Goal: Task Accomplishment & Management: Complete application form

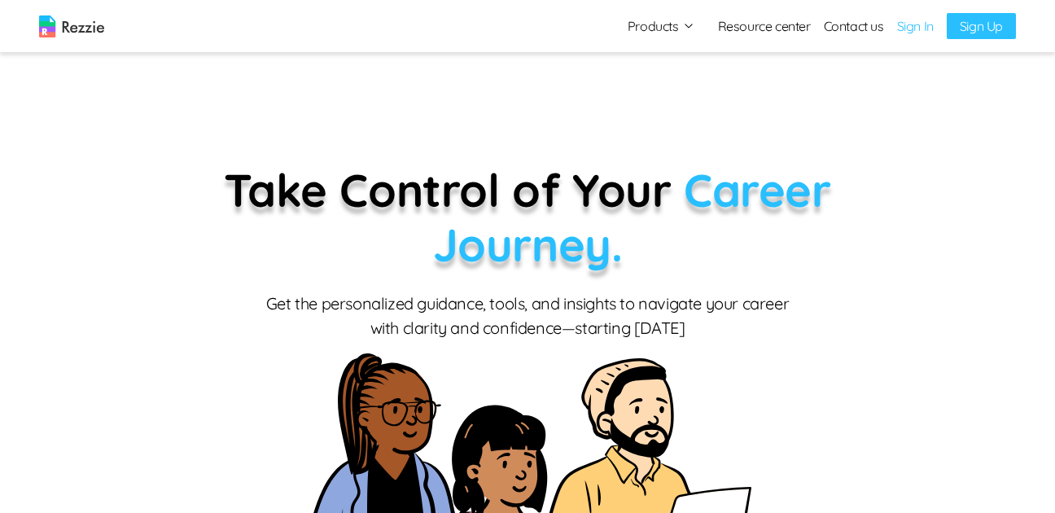
click at [992, 26] on link "Sign Up" at bounding box center [981, 26] width 69 height 26
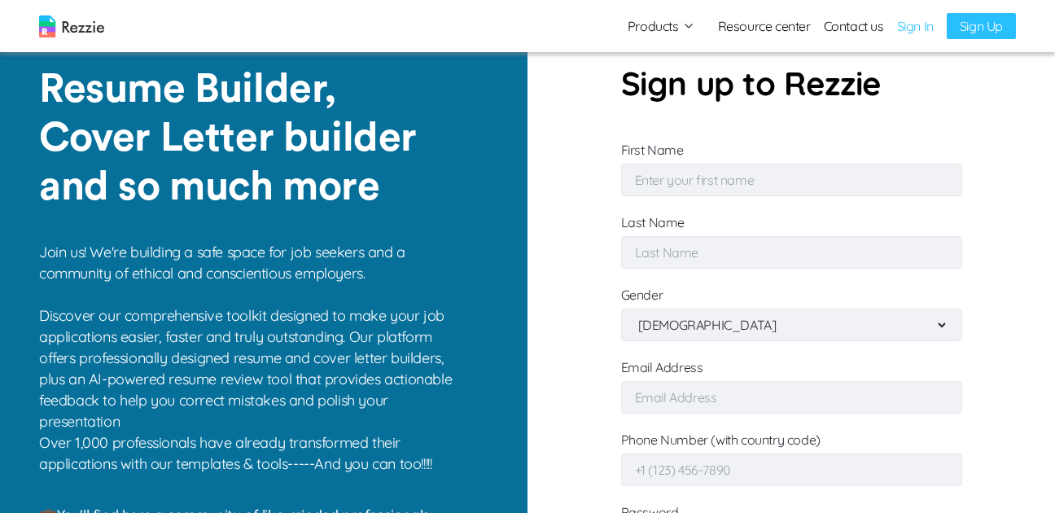
click at [742, 188] on input "First Name" at bounding box center [791, 180] width 341 height 33
type input "salmaan"
click at [825, 244] on input "Last Name" at bounding box center [791, 252] width 341 height 33
type input "davids"
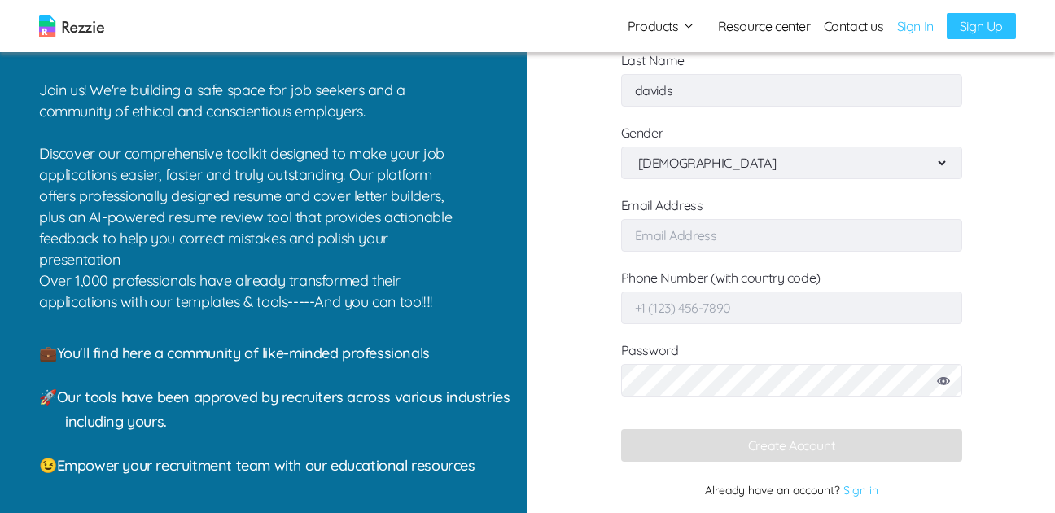
scroll to position [163, 0]
click at [727, 234] on input "Email Address" at bounding box center [791, 234] width 341 height 33
type input "[EMAIL_ADDRESS][DOMAIN_NAME]"
click at [655, 304] on input "Phone Number (with country code)" at bounding box center [791, 307] width 341 height 33
click at [700, 307] on input "27" at bounding box center [791, 307] width 341 height 33
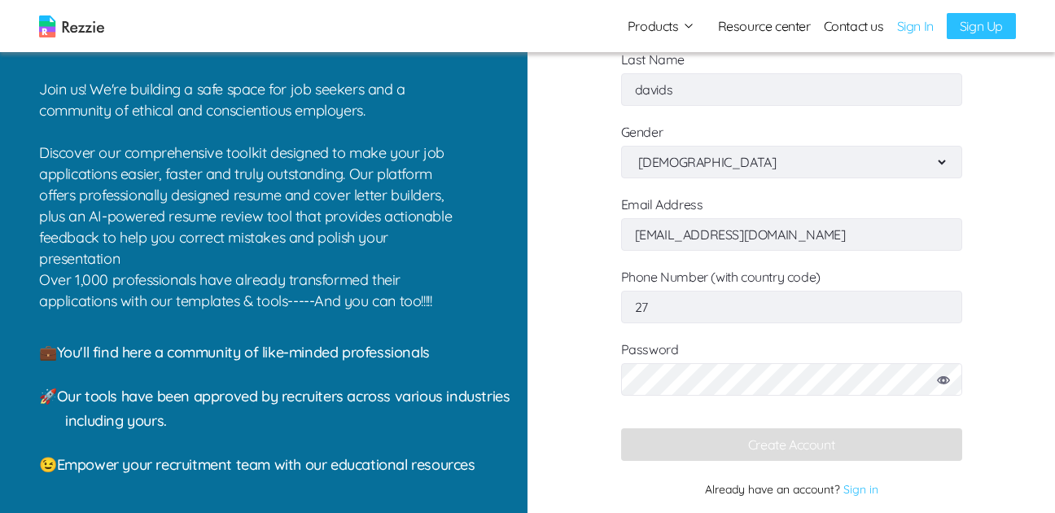
click at [709, 302] on input "27" at bounding box center [791, 307] width 341 height 33
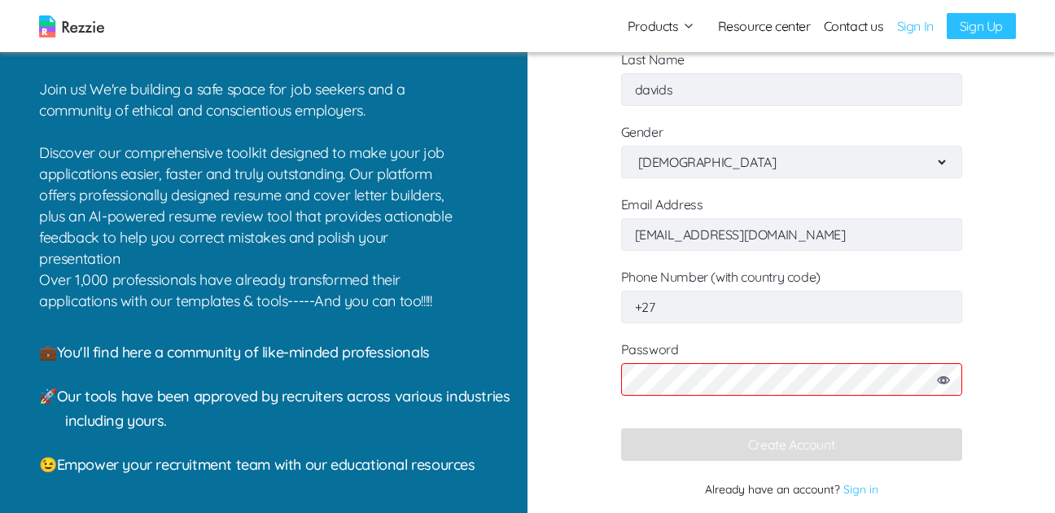
click at [667, 310] on input "+27" at bounding box center [791, 307] width 341 height 33
type input "[PHONE_NUMBER]"
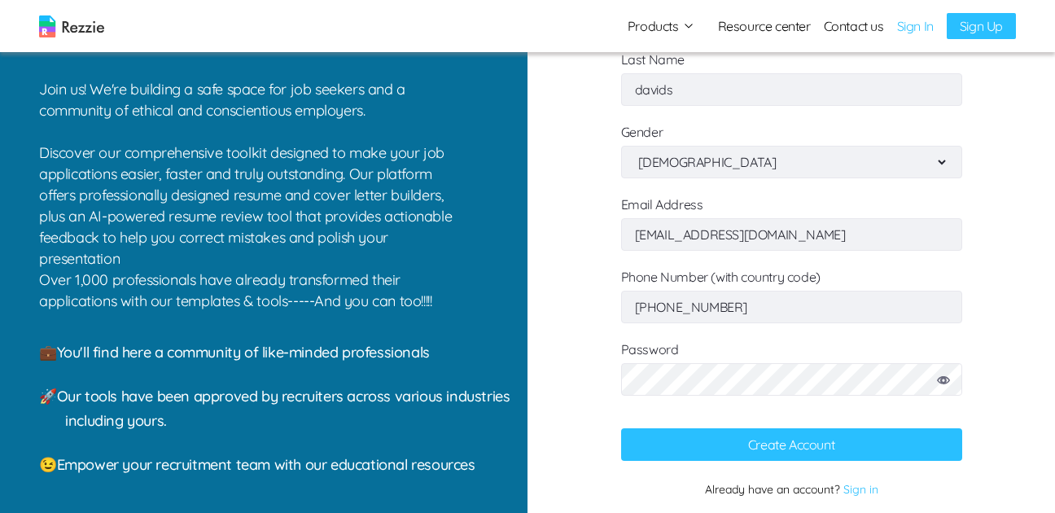
click at [941, 381] on icon at bounding box center [943, 380] width 13 height 8
drag, startPoint x: 939, startPoint y: 380, endPoint x: 918, endPoint y: 396, distance: 25.6
click at [939, 380] on icon at bounding box center [943, 380] width 13 height 8
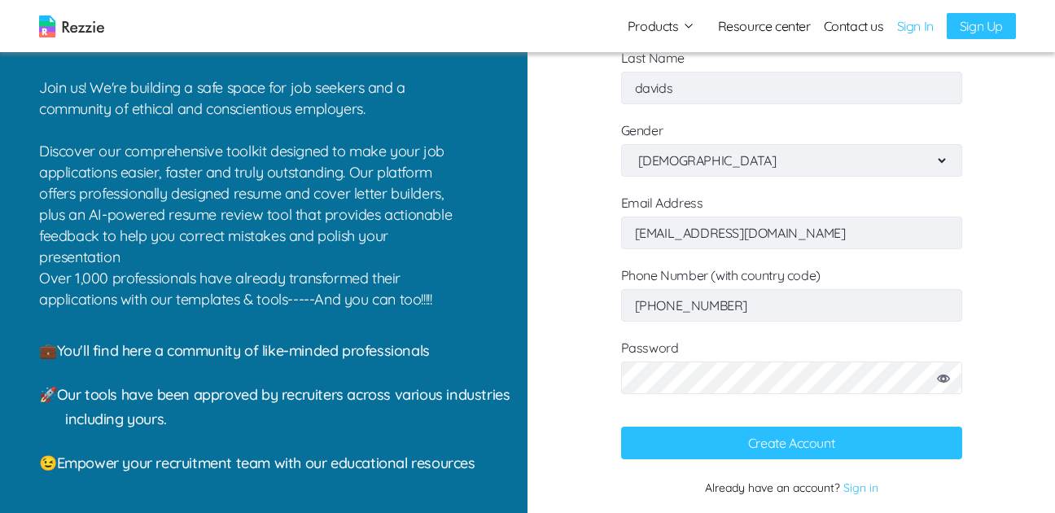
click at [814, 448] on button "Create Account" at bounding box center [791, 443] width 341 height 33
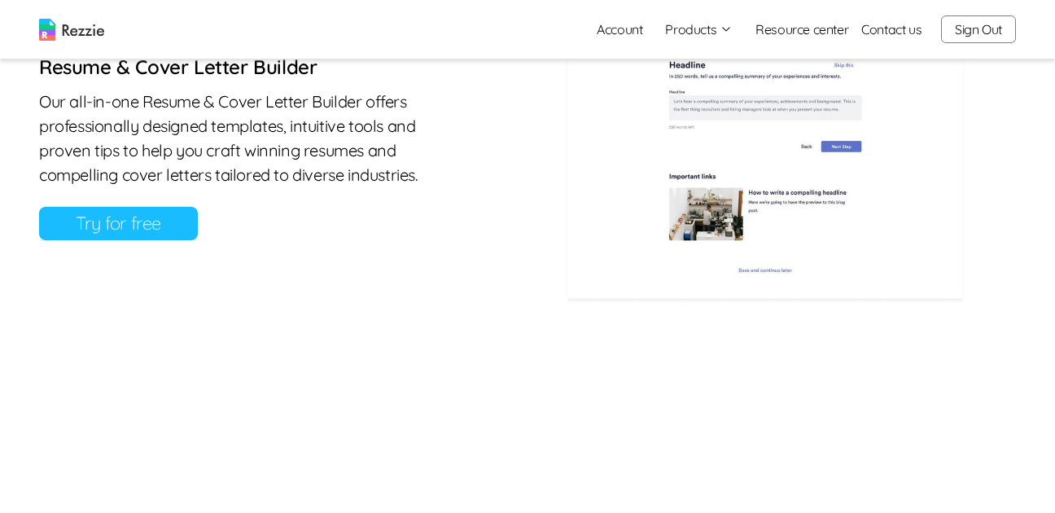
scroll to position [748, 0]
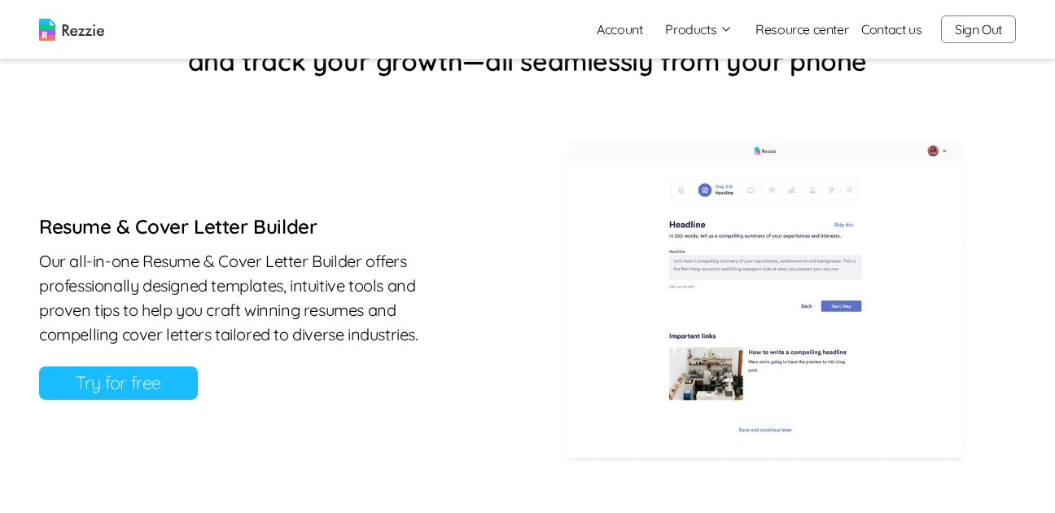
click at [111, 390] on link "Try for free" at bounding box center [118, 382] width 159 height 33
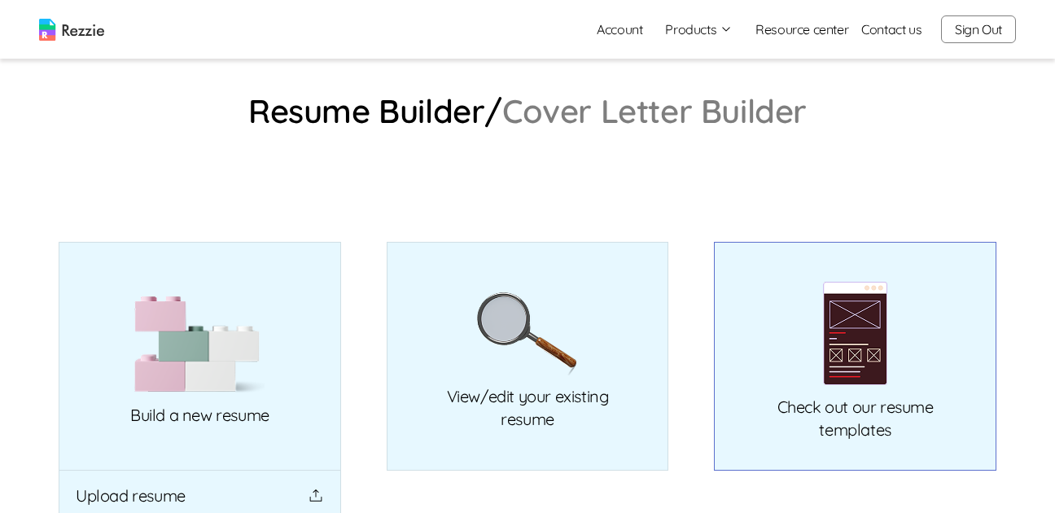
click at [874, 348] on img at bounding box center [855, 333] width 65 height 105
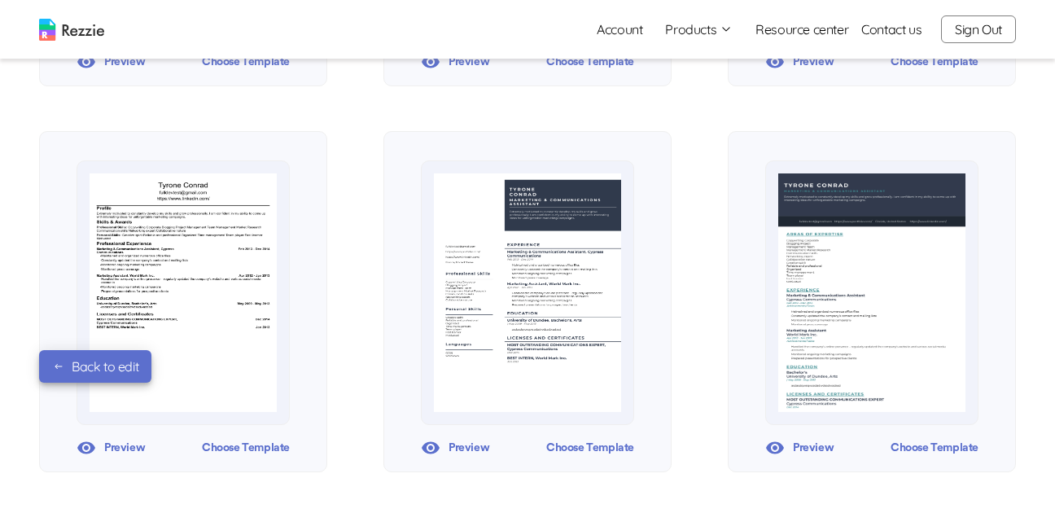
scroll to position [895, 0]
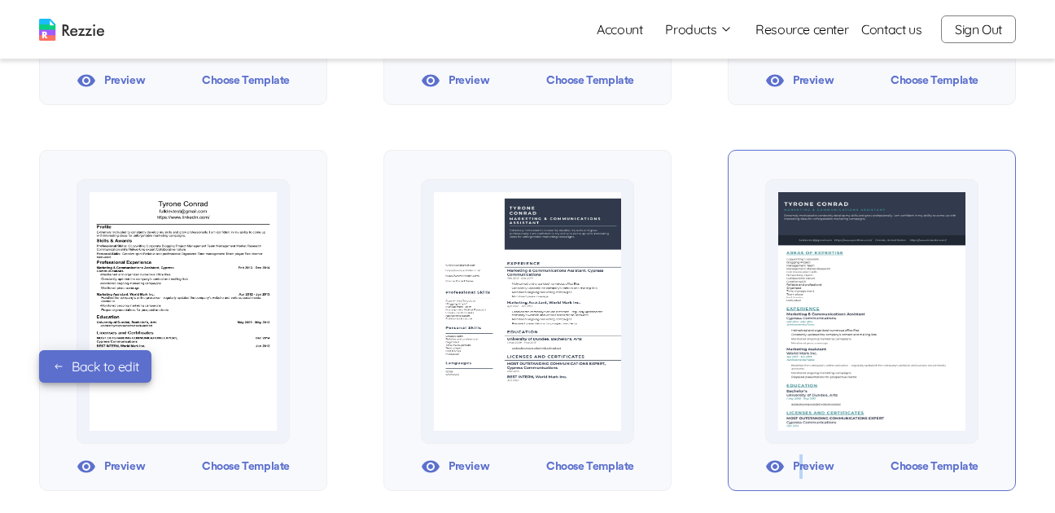
click at [802, 466] on div "Preview" at bounding box center [799, 466] width 68 height 24
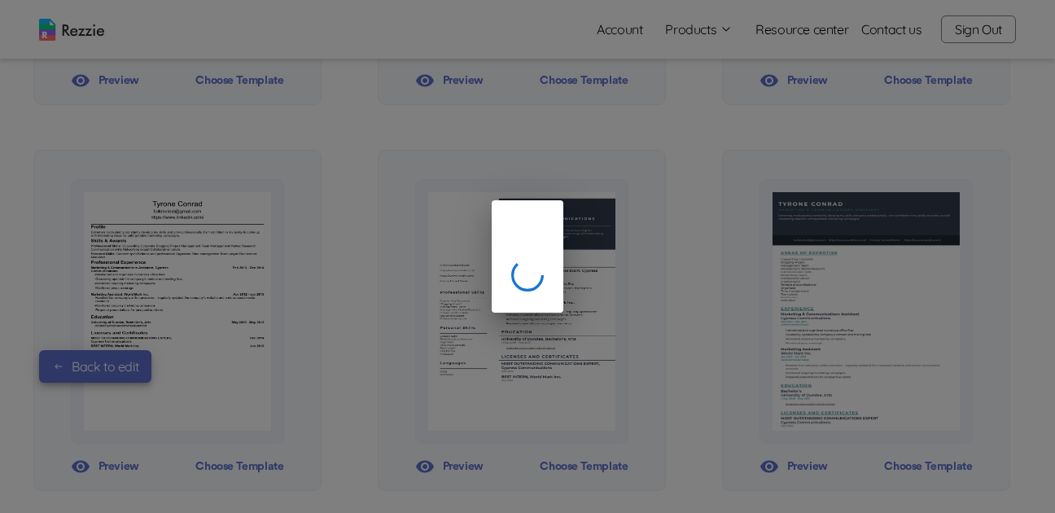
scroll to position [124, 0]
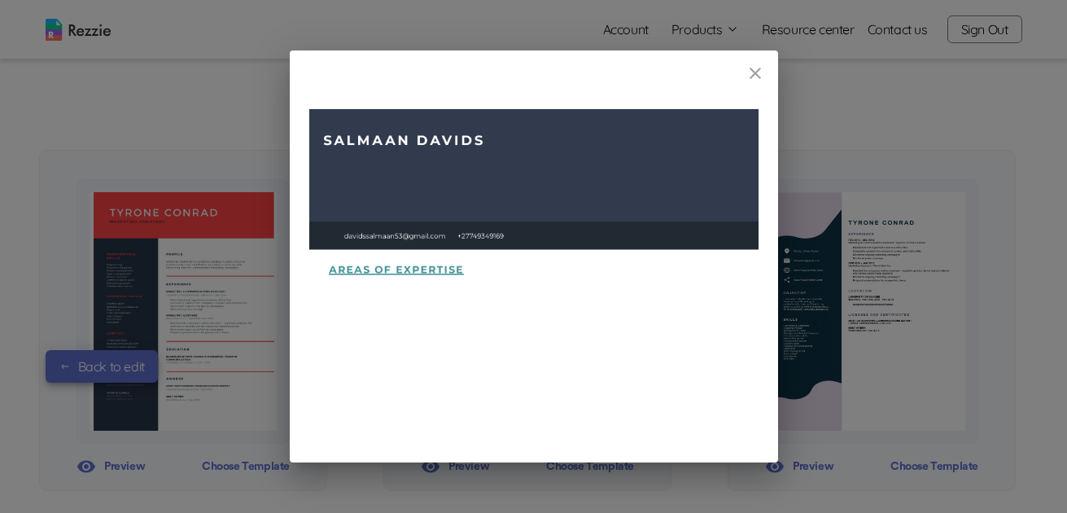
click at [759, 73] on icon "close" at bounding box center [756, 73] width 20 height 20
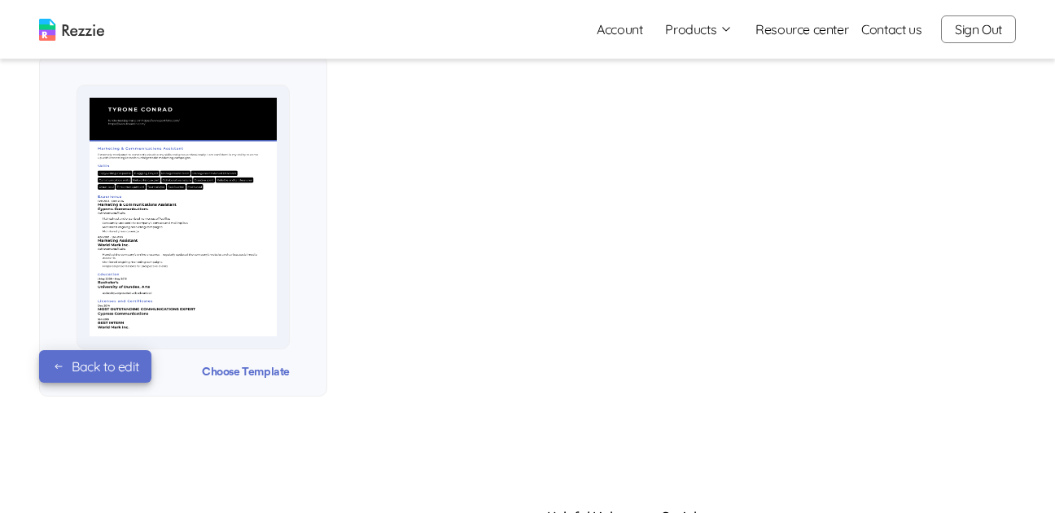
scroll to position [1182, 0]
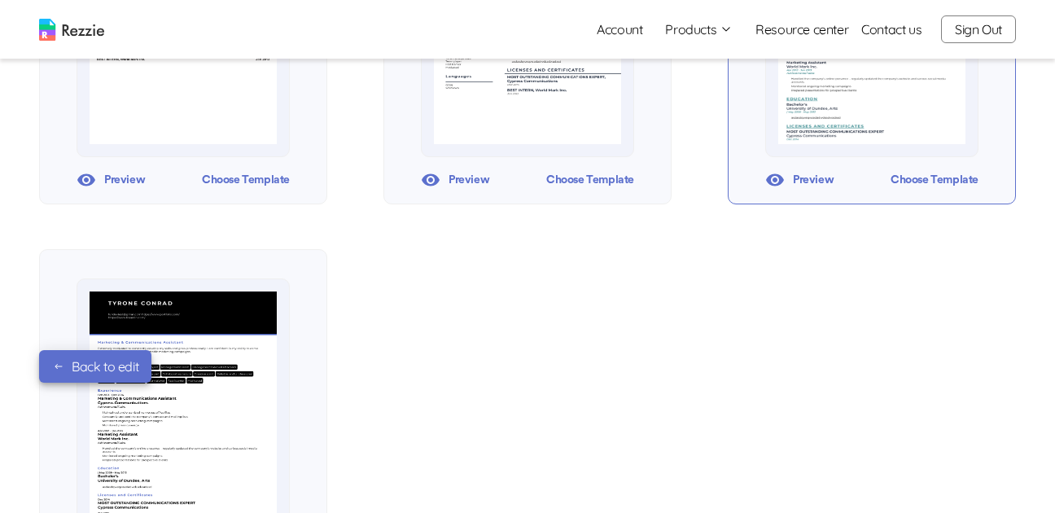
click at [925, 181] on div "Choose Template" at bounding box center [934, 180] width 88 height 24
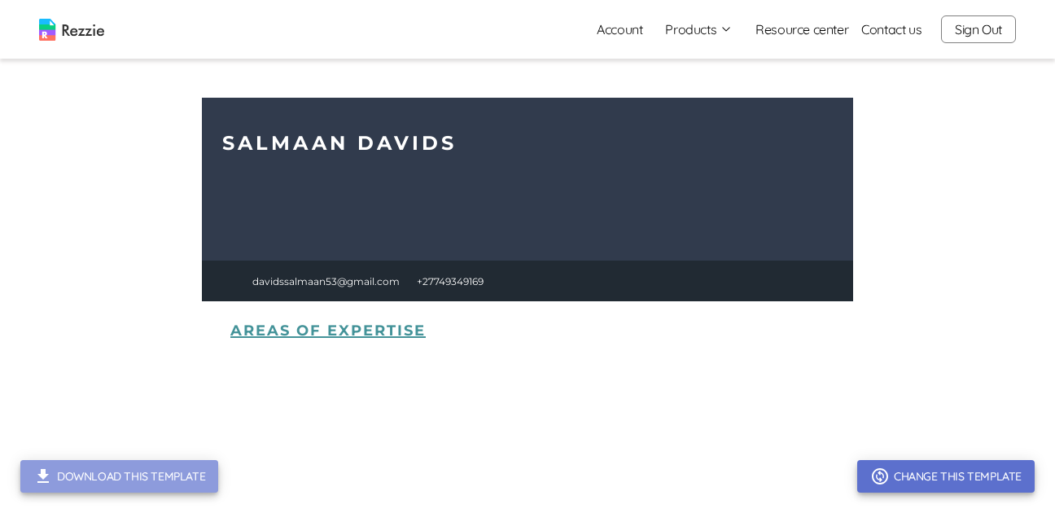
click at [141, 473] on button "Download this template" at bounding box center [119, 476] width 198 height 33
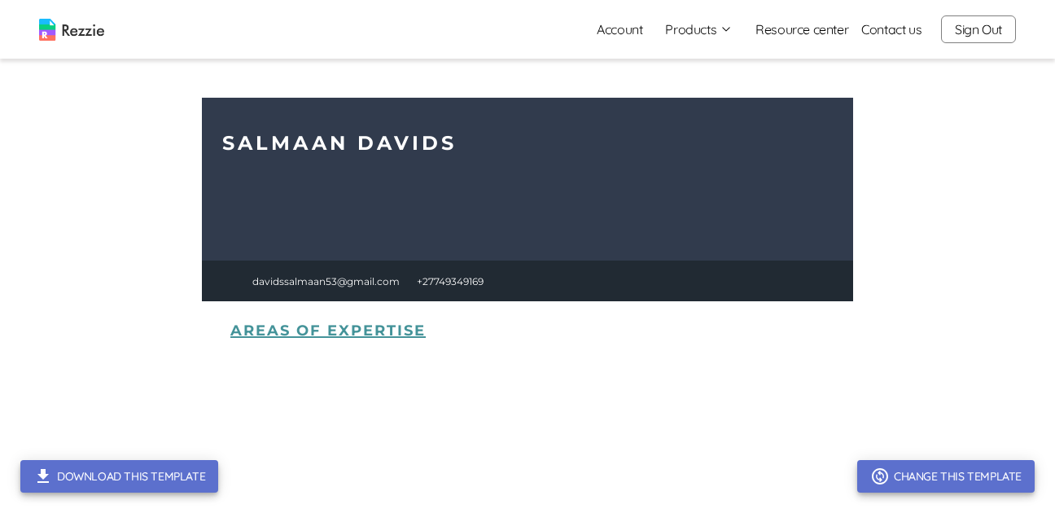
click at [453, 147] on img at bounding box center [527, 342] width 651 height 488
drag, startPoint x: 453, startPoint y: 147, endPoint x: 456, endPoint y: 178, distance: 31.8
click at [453, 147] on img at bounding box center [527, 342] width 651 height 488
drag, startPoint x: 405, startPoint y: 278, endPoint x: 396, endPoint y: 278, distance: 9.0
click at [405, 278] on img at bounding box center [527, 342] width 651 height 488
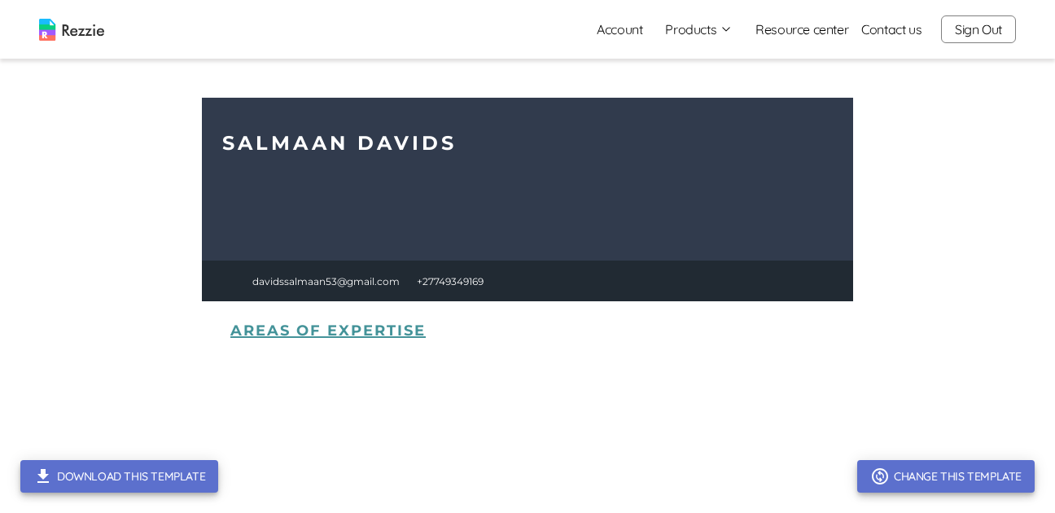
click at [387, 280] on img at bounding box center [527, 342] width 651 height 488
drag, startPoint x: 387, startPoint y: 280, endPoint x: 400, endPoint y: 278, distance: 13.3
click at [387, 280] on img at bounding box center [527, 342] width 651 height 488
click at [451, 279] on img at bounding box center [527, 342] width 651 height 488
click at [453, 278] on img at bounding box center [527, 342] width 651 height 488
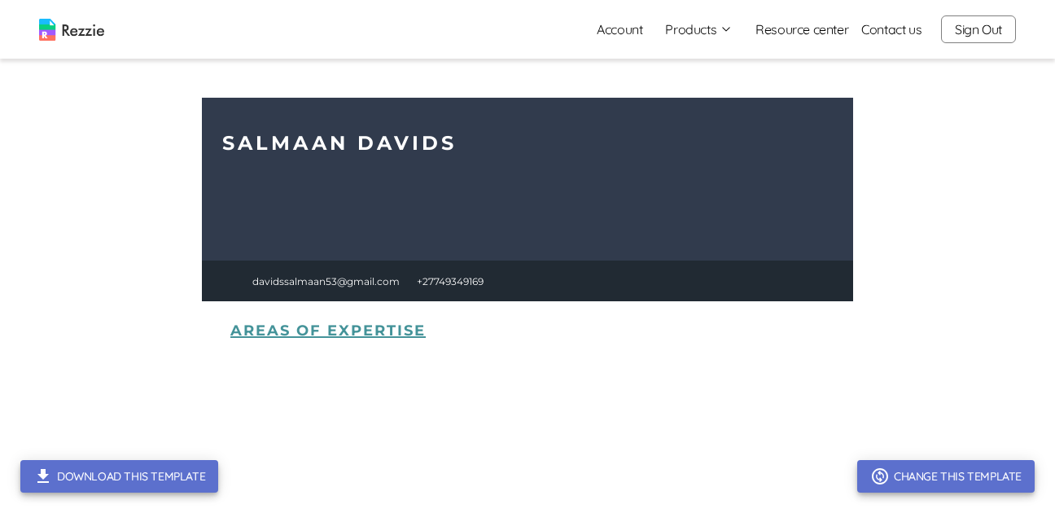
click at [1001, 103] on main "Download this template Change this template" at bounding box center [527, 342] width 1055 height 488
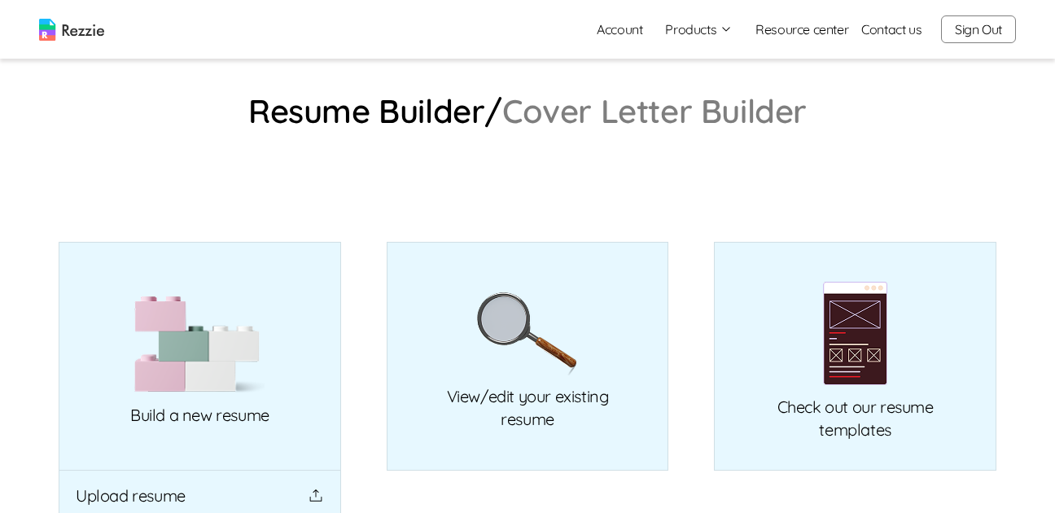
click at [232, 357] on img at bounding box center [199, 344] width 130 height 98
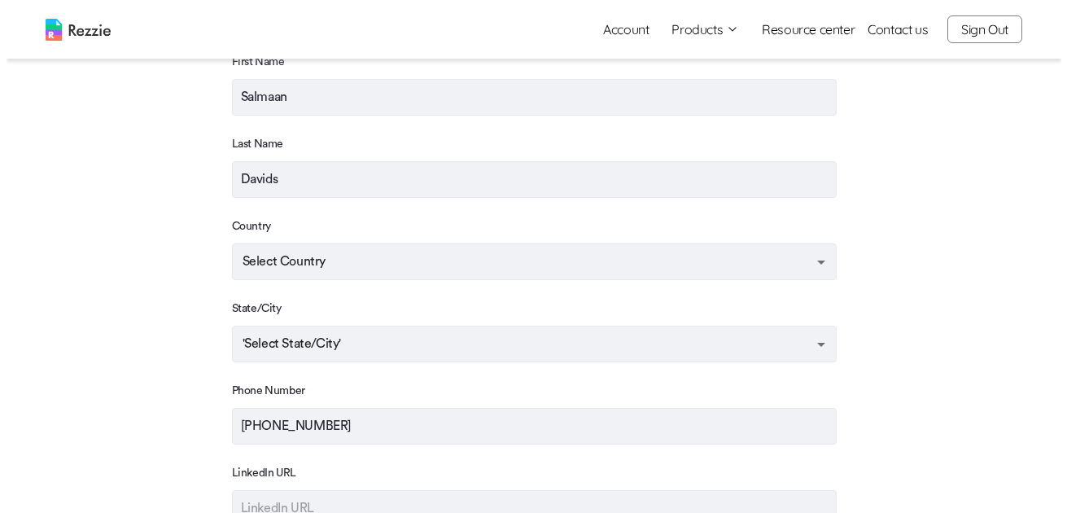
scroll to position [244, 0]
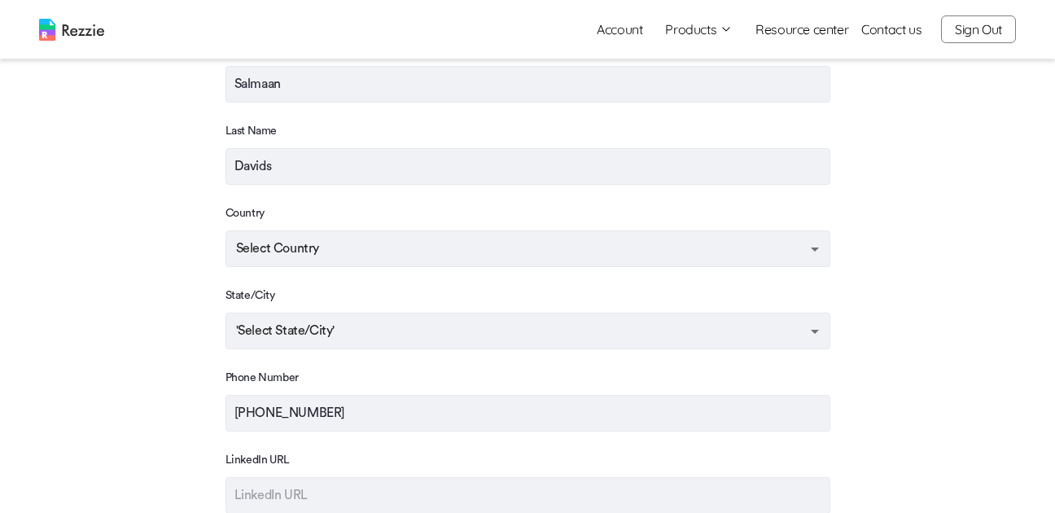
click at [443, 258] on body "Account Products Resume & Cover Letter Builder AI Resume Review Resource center…" at bounding box center [527, 332] width 1055 height 1153
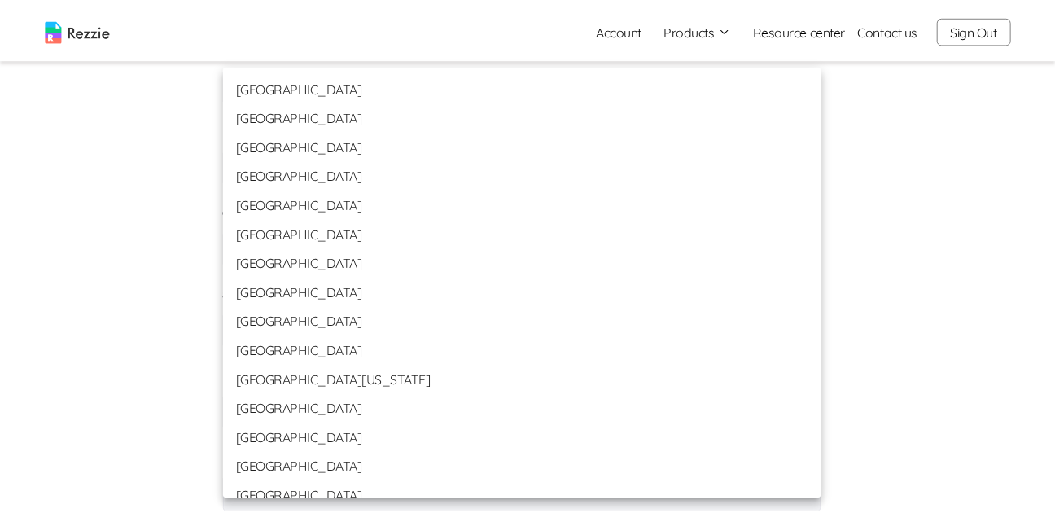
scroll to position [5454, 0]
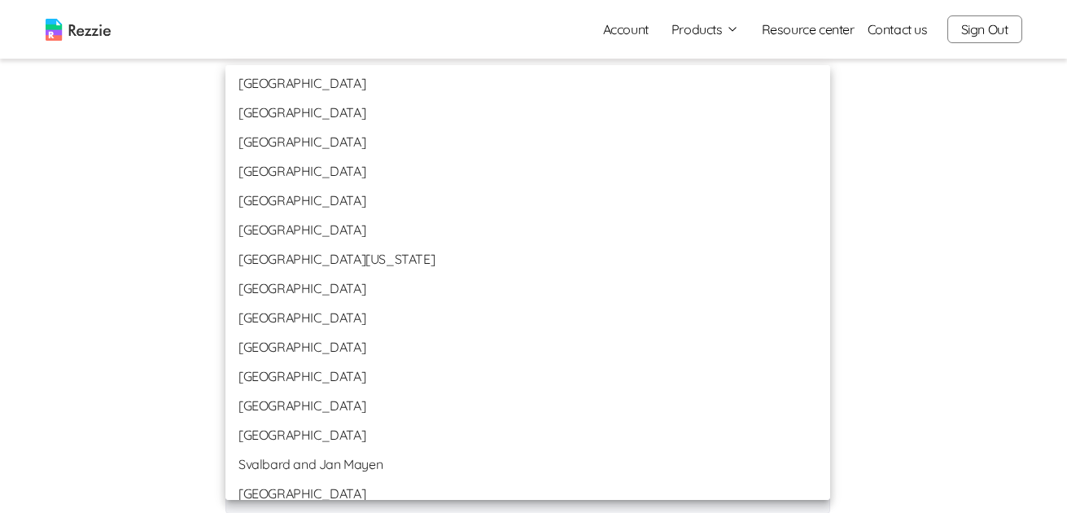
drag, startPoint x: 308, startPoint y: 226, endPoint x: 448, endPoint y: 252, distance: 143.2
click at [308, 226] on li "[GEOGRAPHIC_DATA]" at bounding box center [527, 229] width 605 height 29
type input "[GEOGRAPHIC_DATA]"
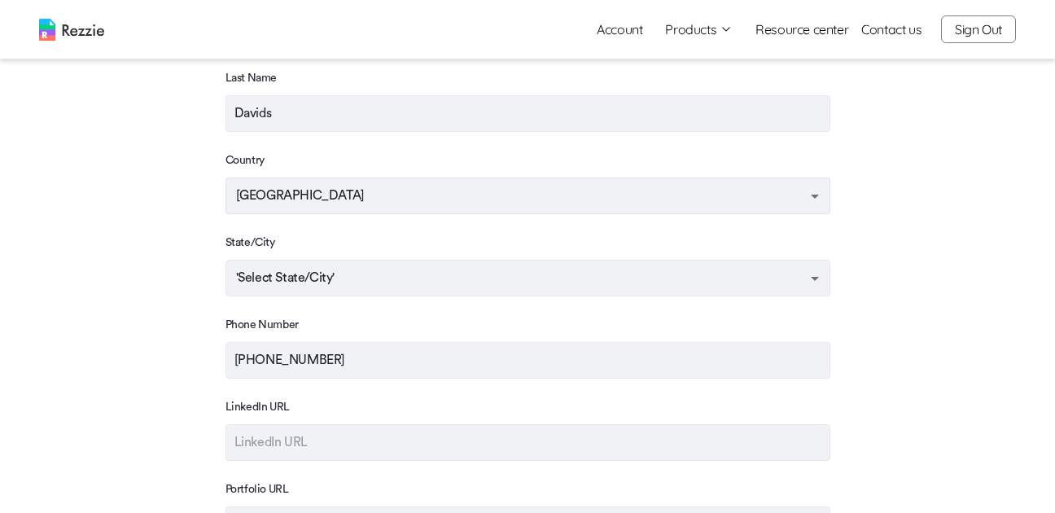
scroll to position [326, 0]
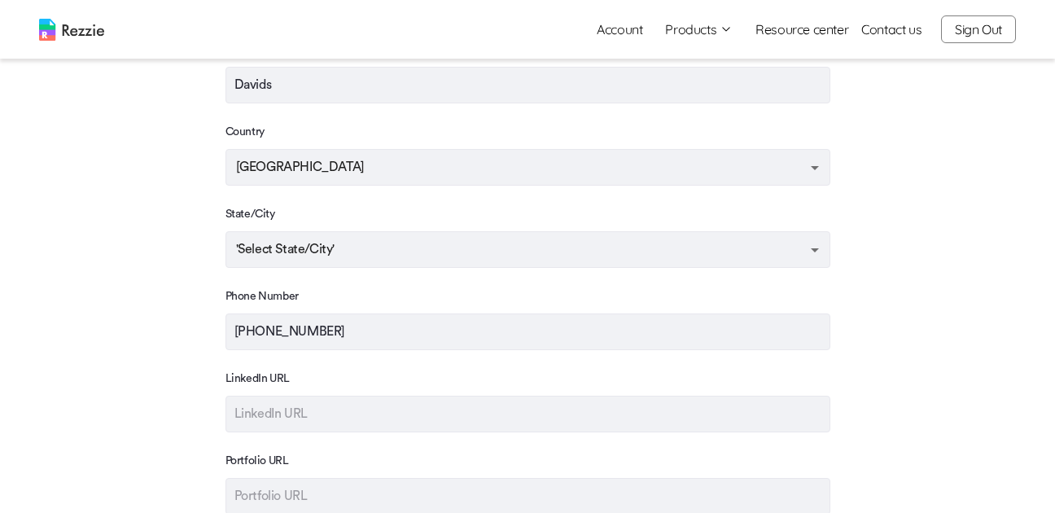
click at [444, 255] on body "Account Products Resume & Cover Letter Builder AI Resume Review Resource center…" at bounding box center [527, 250] width 1055 height 1153
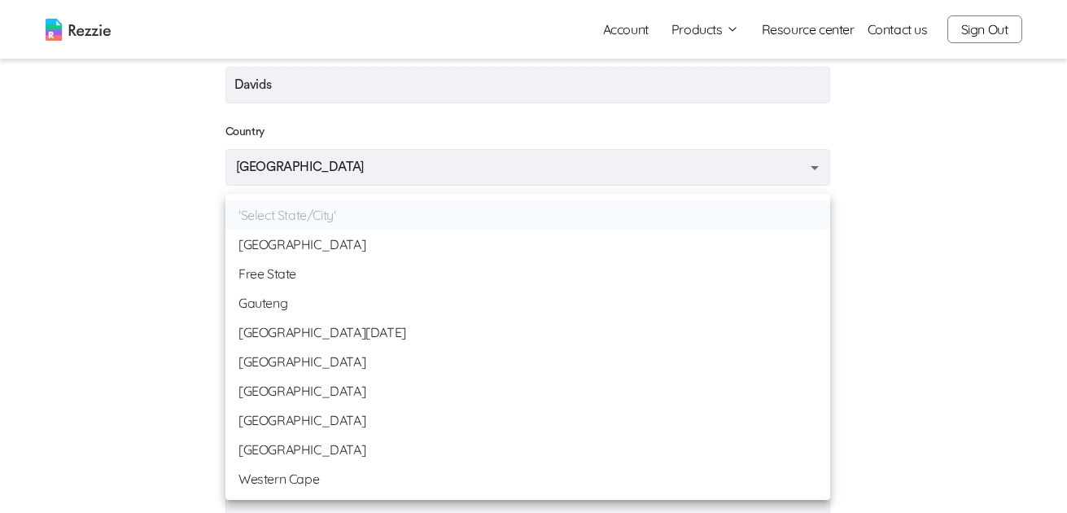
drag, startPoint x: 330, startPoint y: 479, endPoint x: 330, endPoint y: 468, distance: 10.6
click at [330, 478] on li "Western Cape" at bounding box center [527, 478] width 605 height 29
type input "Western Cape"
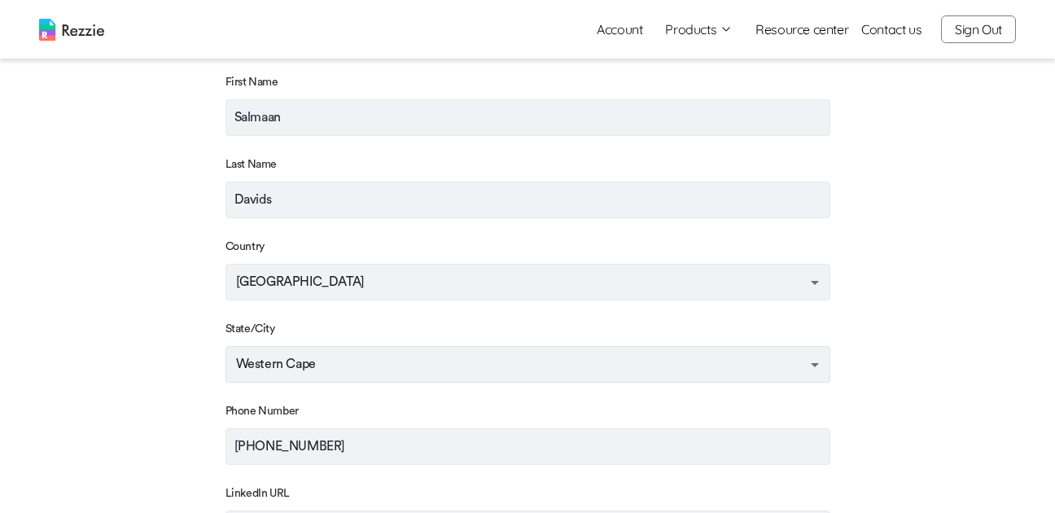
scroll to position [0, 0]
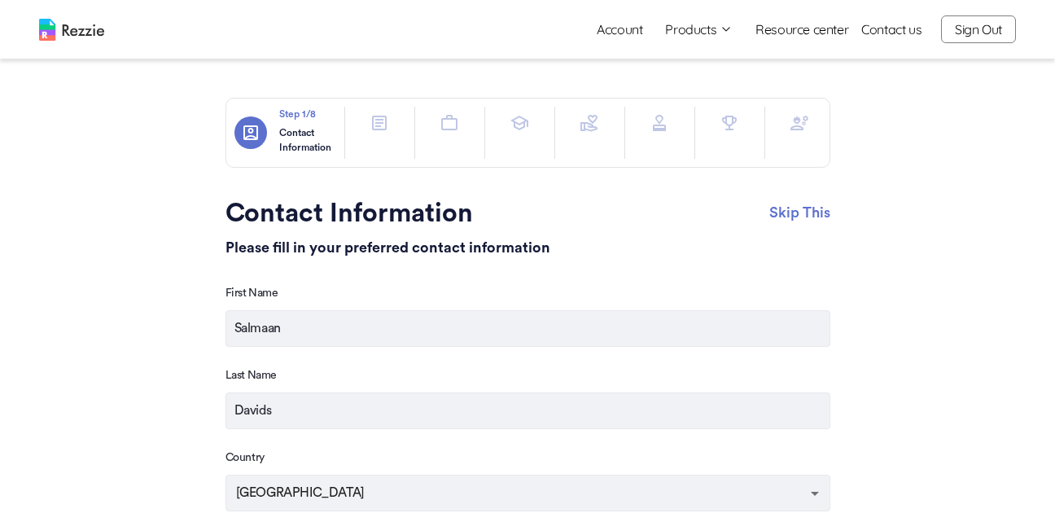
click at [374, 133] on button "button" at bounding box center [379, 123] width 33 height 33
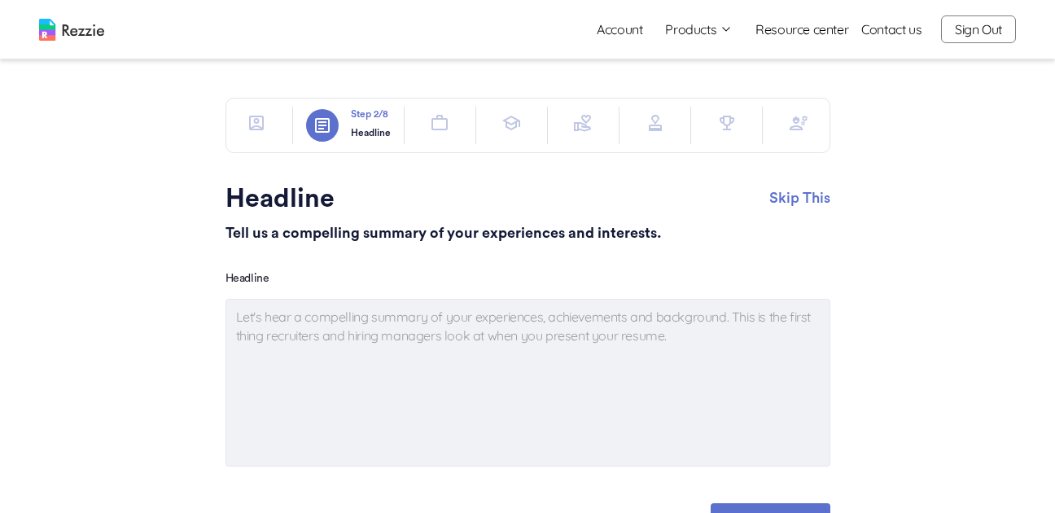
click at [433, 124] on icon "button" at bounding box center [439, 122] width 16 height 15
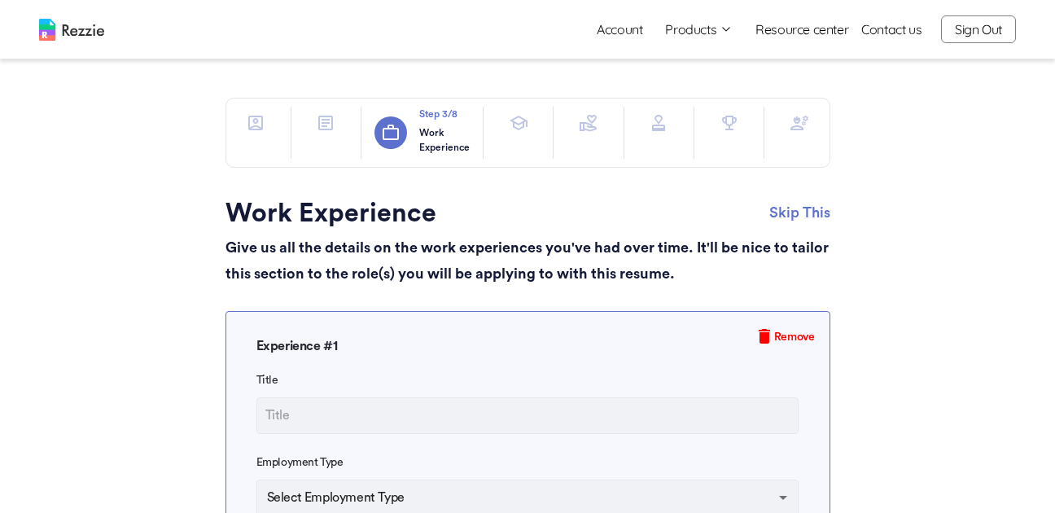
click at [517, 117] on icon "button" at bounding box center [519, 123] width 18 height 15
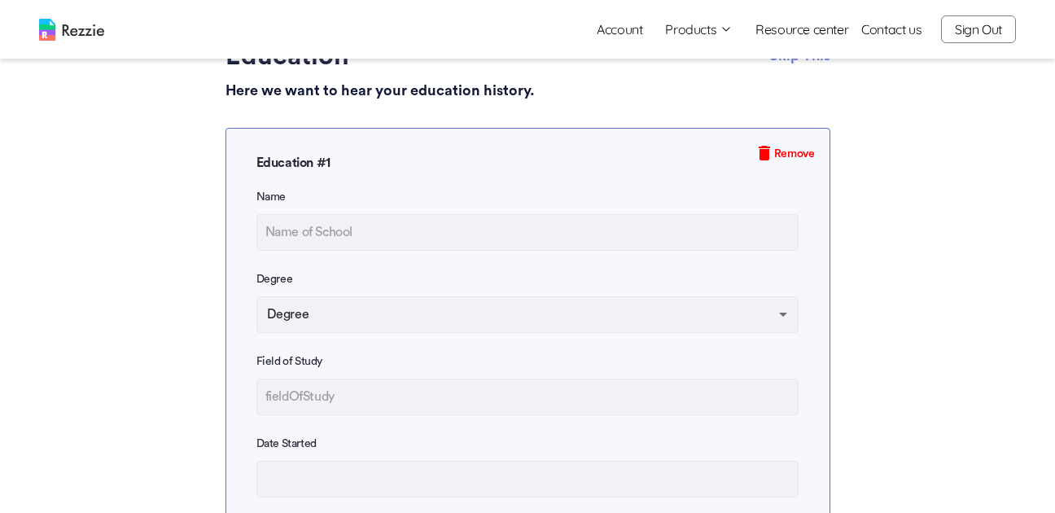
scroll to position [163, 0]
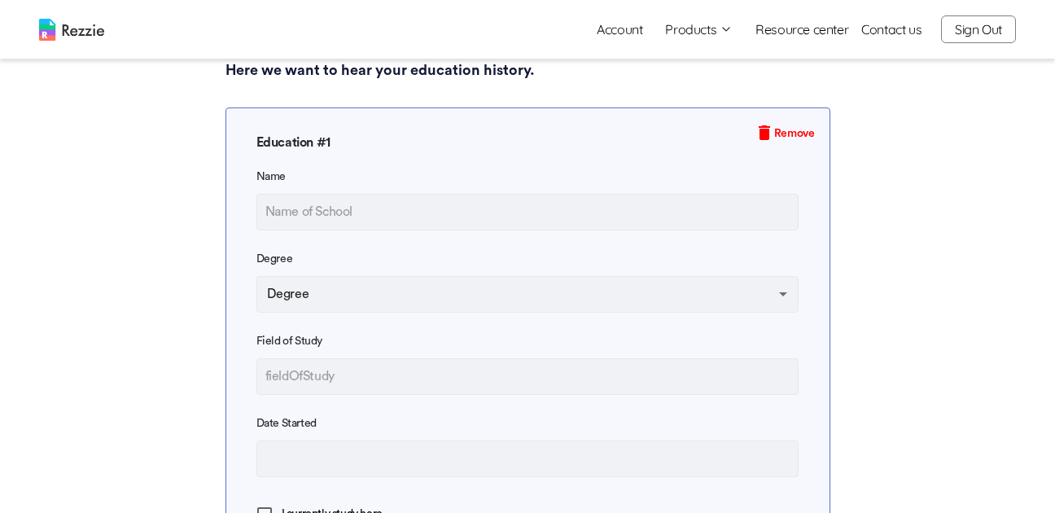
click at [457, 230] on input "text" at bounding box center [527, 212] width 543 height 37
type input "G"
type textarea "x"
type input "Ga"
type textarea "x"
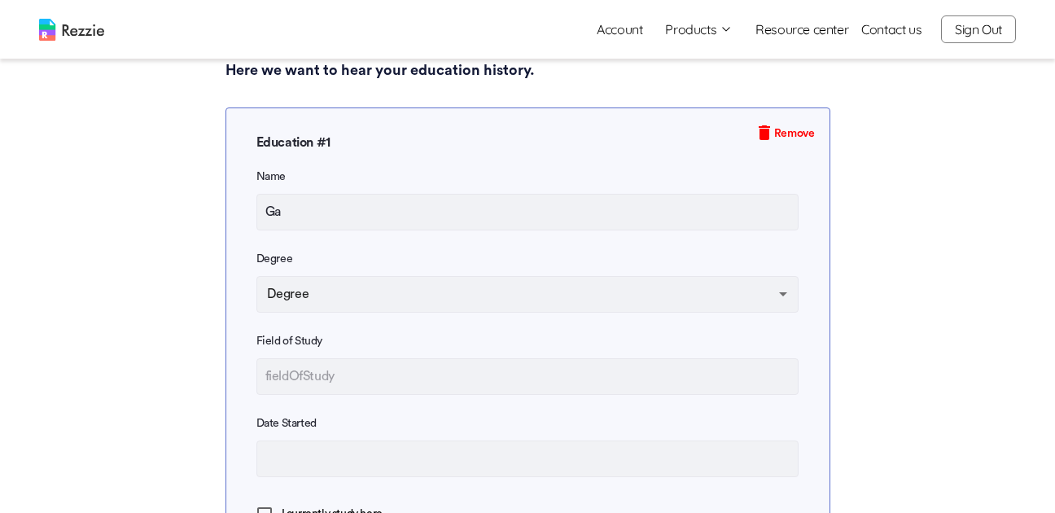
type input "Gar"
type textarea "x"
type input "Gard"
type textarea "x"
type input "Garde"
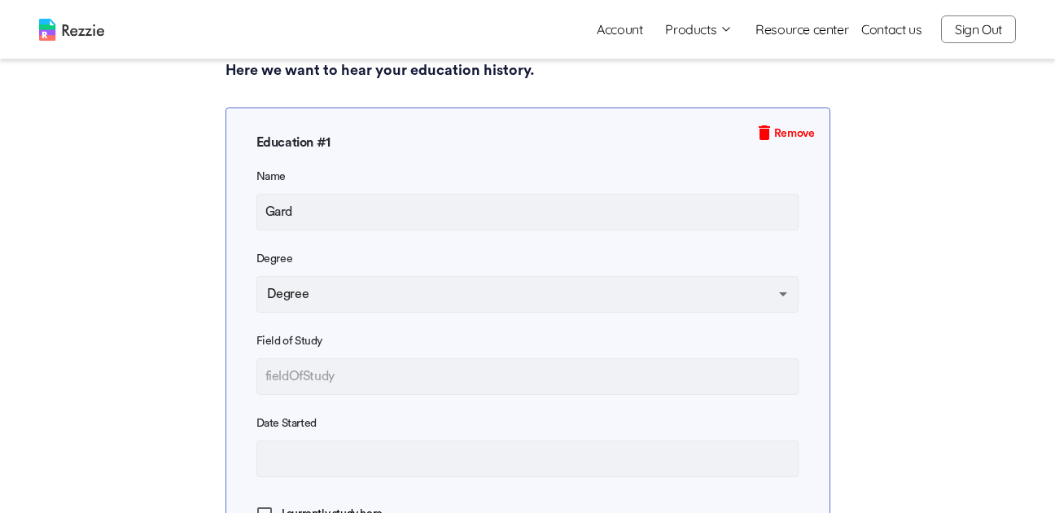
type textarea "x"
type input "Garden"
type textarea "x"
type input "Gardens"
type textarea "x"
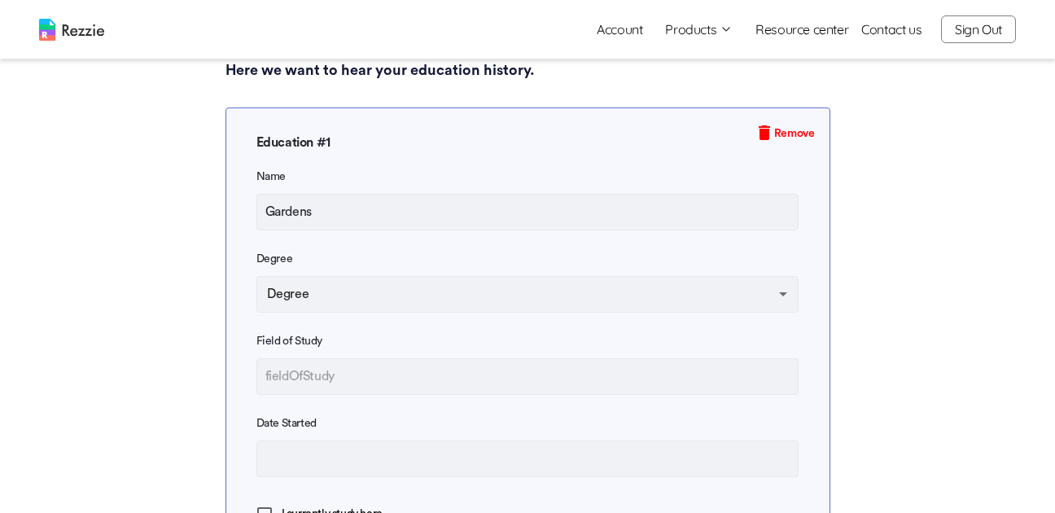
type input "Gardens"
type textarea "x"
type input "Gardens c"
type textarea "x"
type input "Gardens co"
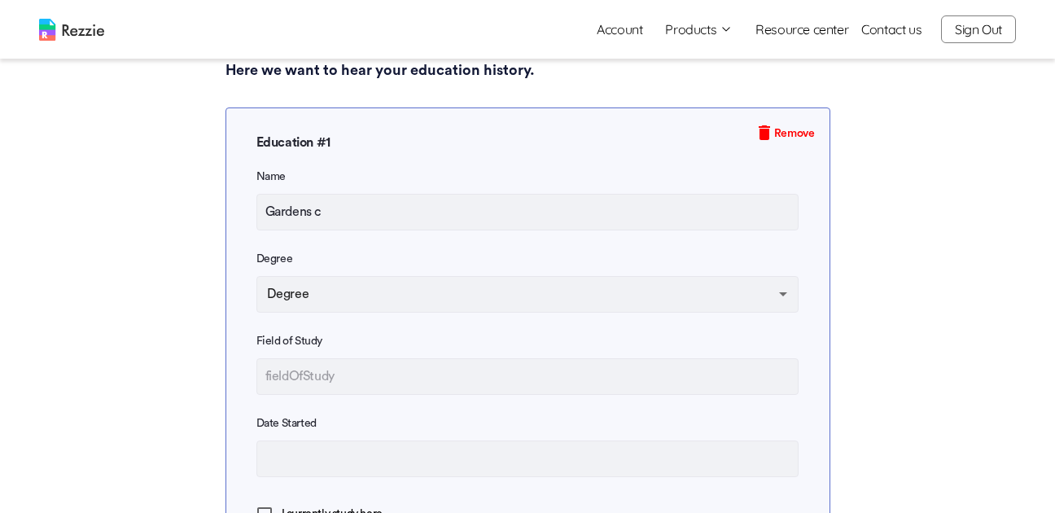
type textarea "x"
type input "Gardens com"
type textarea "x"
type input "Gardens comm"
type textarea "x"
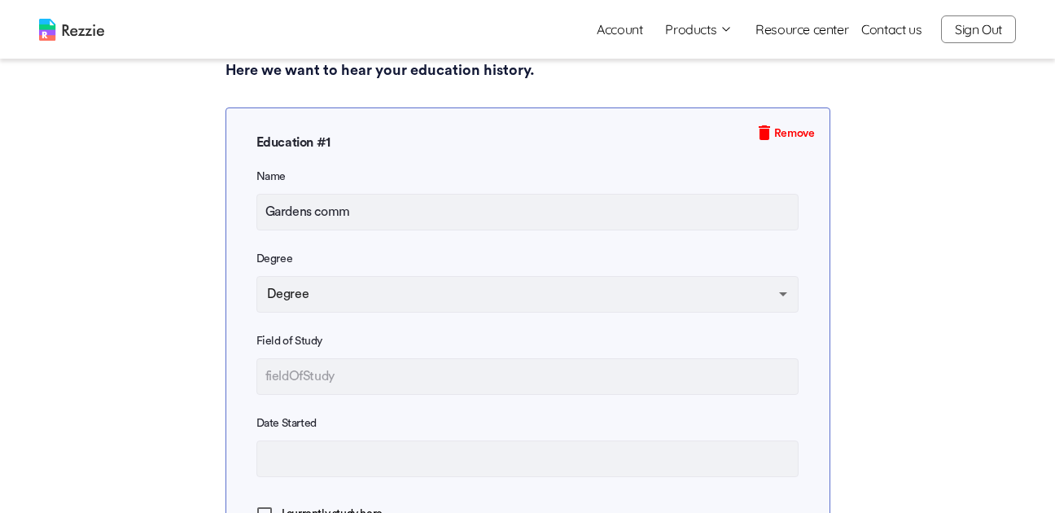
type input "Gardens comme"
type textarea "x"
type input "Gardens commer"
type textarea "x"
type input "Gardens commerc"
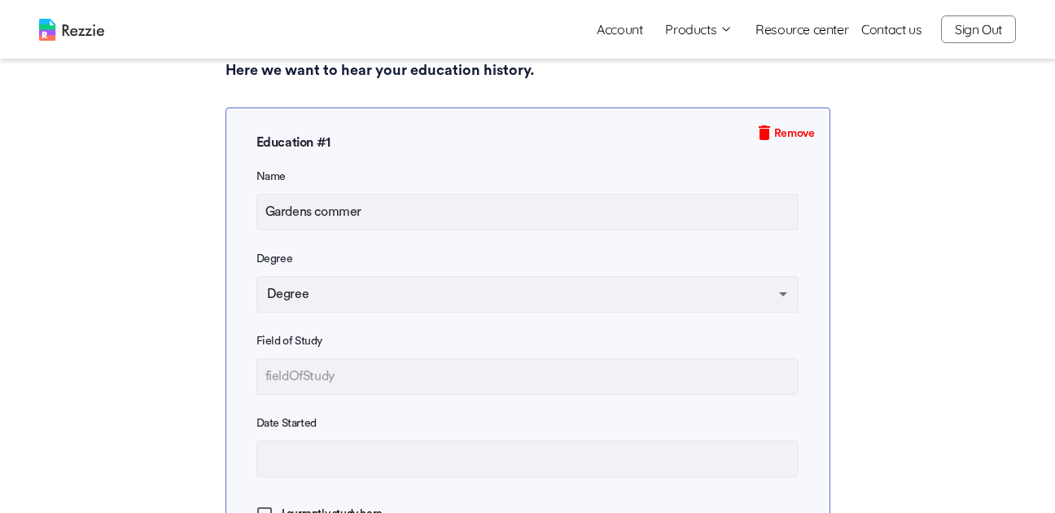
type textarea "x"
type input "Gardens commerci"
type textarea "x"
type input "Gardens commercia"
type textarea "x"
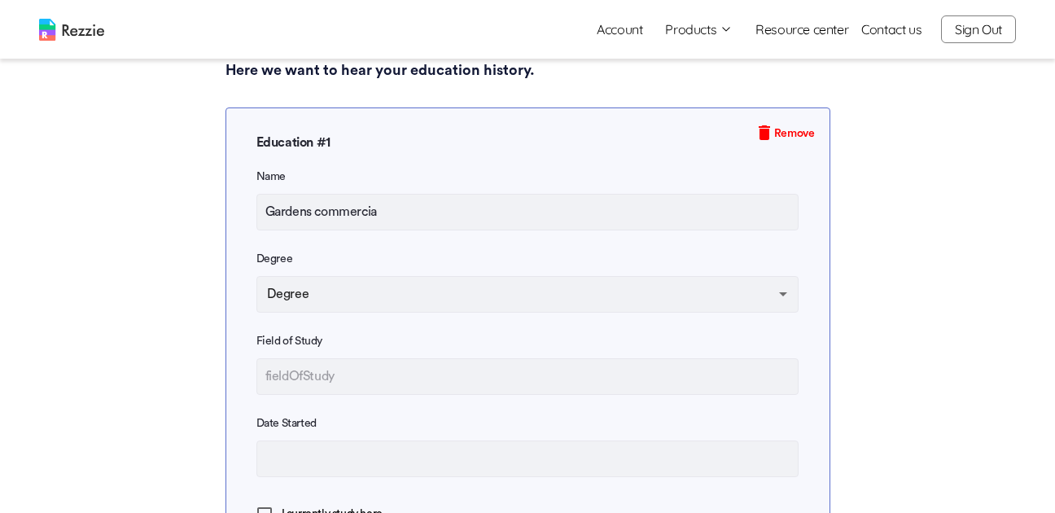
type input "Gardens commercial"
type textarea "x"
type input "Gardens commercial"
type textarea "x"
type input "Gardens commercial H"
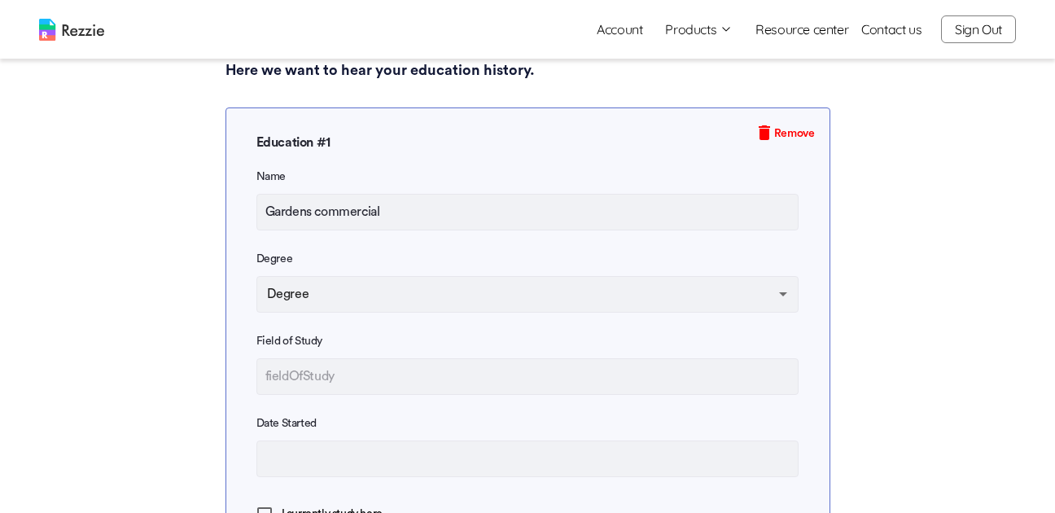
type textarea "x"
type input "Gardens commercial Hi"
type textarea "x"
type input "Gardens commercial Hig"
type textarea "x"
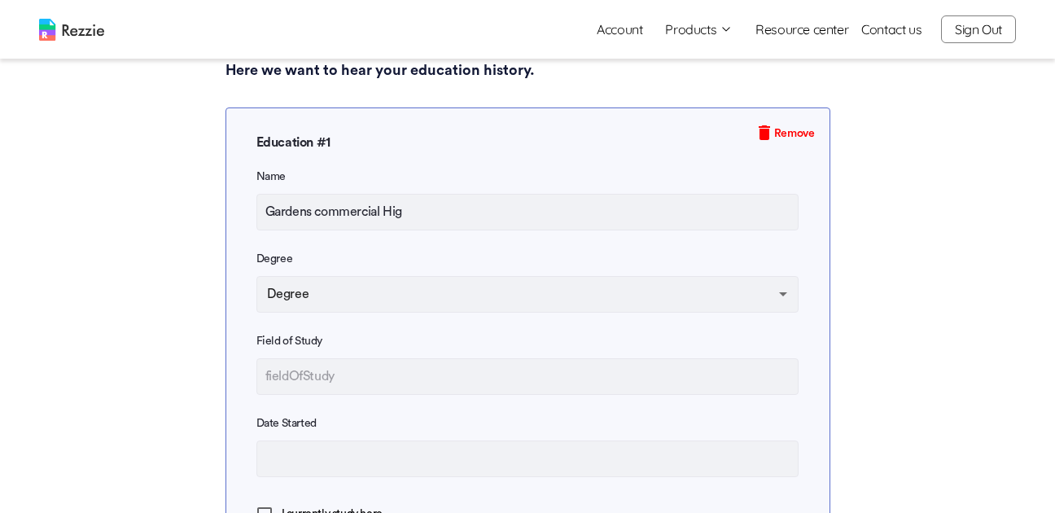
type input "Gardens commercial High"
type textarea "x"
type input "Gardens commercial High"
type textarea "x"
type input "Gardens commercial High S"
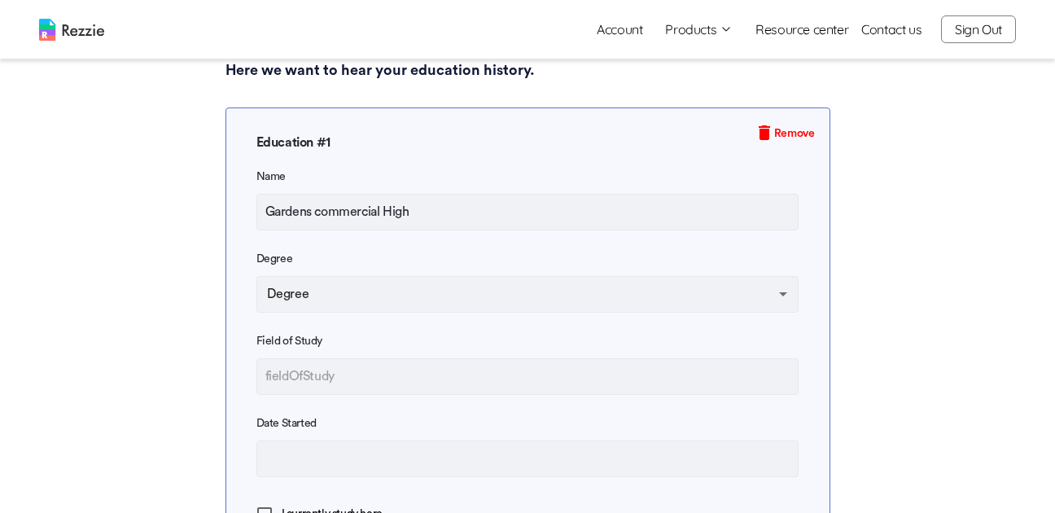
type textarea "x"
type input "Gardens commercial High Sc"
type textarea "x"
type input "Gardens commercial High Sch"
type textarea "x"
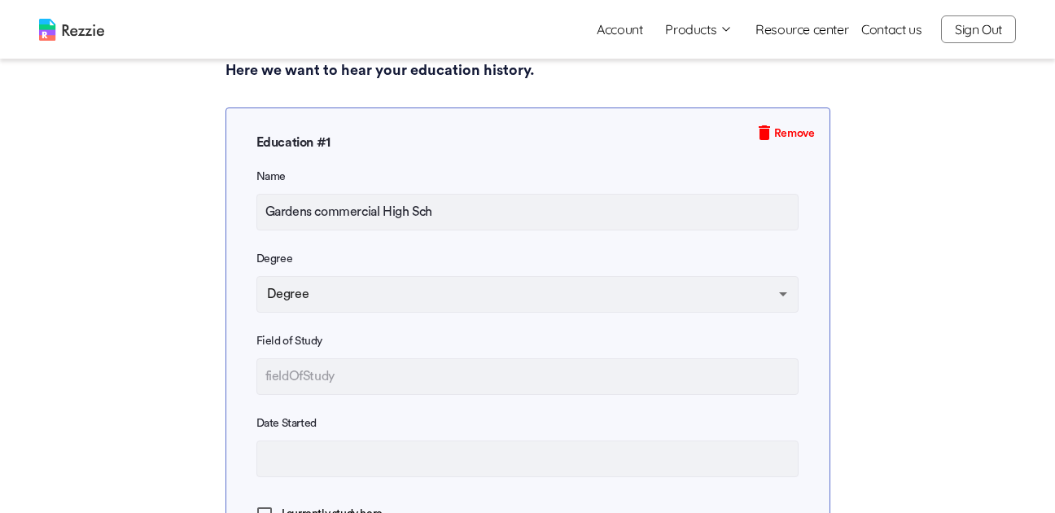
type input "Gardens commercial High Scho"
type textarea "x"
type input "Gardens commercial High Schoo"
type textarea "x"
type input "[GEOGRAPHIC_DATA]"
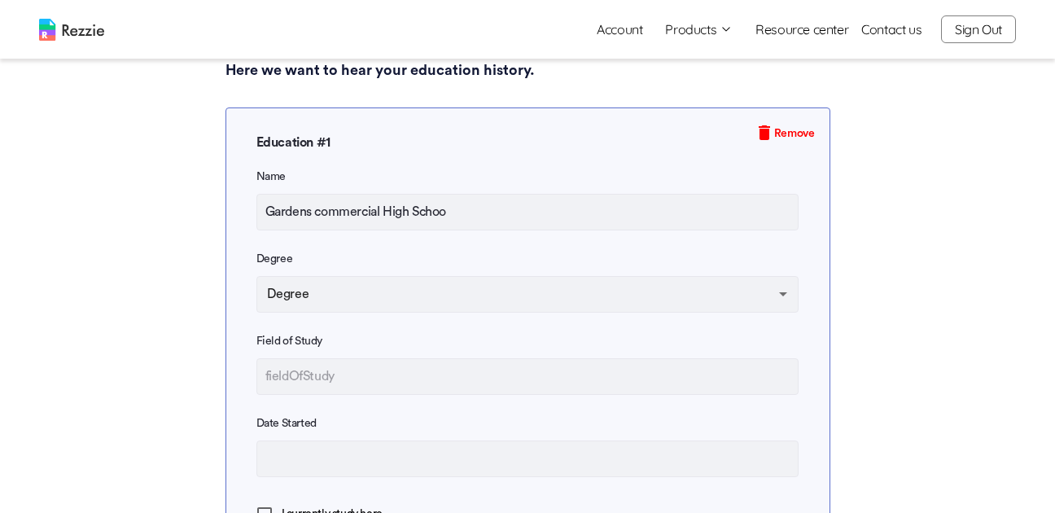
type textarea "x"
click at [318, 225] on input "[GEOGRAPHIC_DATA]" at bounding box center [527, 212] width 543 height 37
type input "Gardens [GEOGRAPHIC_DATA]"
type textarea "x"
type input "[GEOGRAPHIC_DATA]"
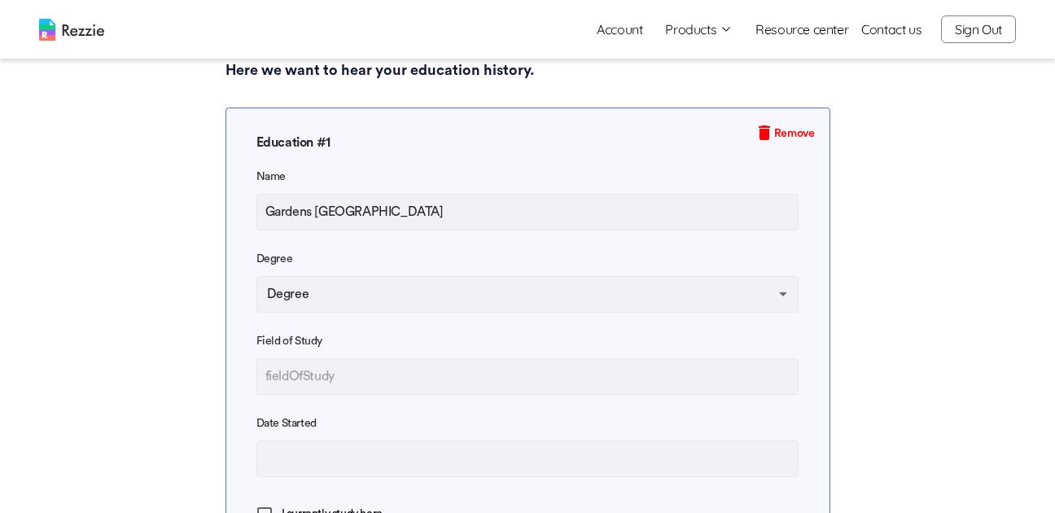
type textarea "x"
type input "[GEOGRAPHIC_DATA]"
type textarea "x"
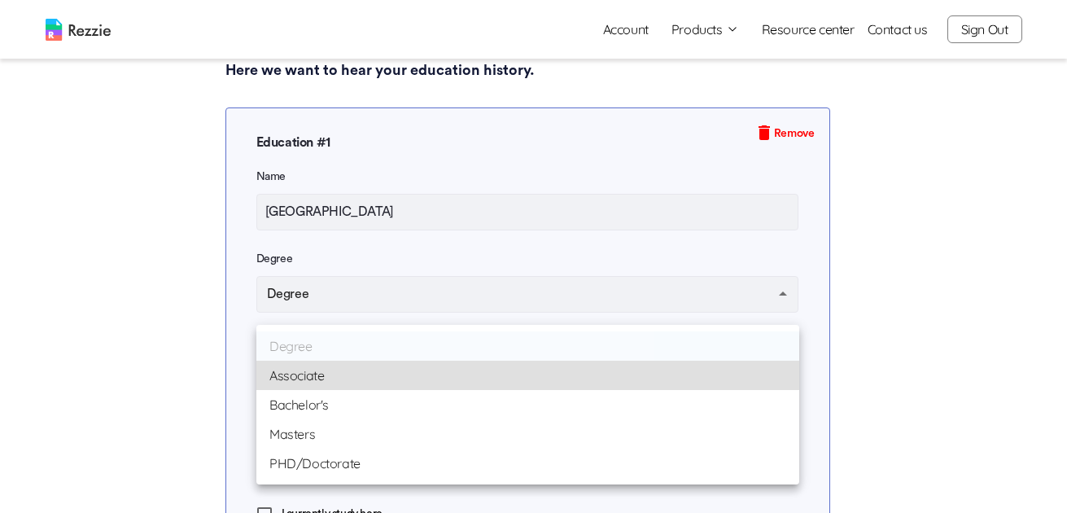
click at [180, 335] on div at bounding box center [533, 256] width 1067 height 513
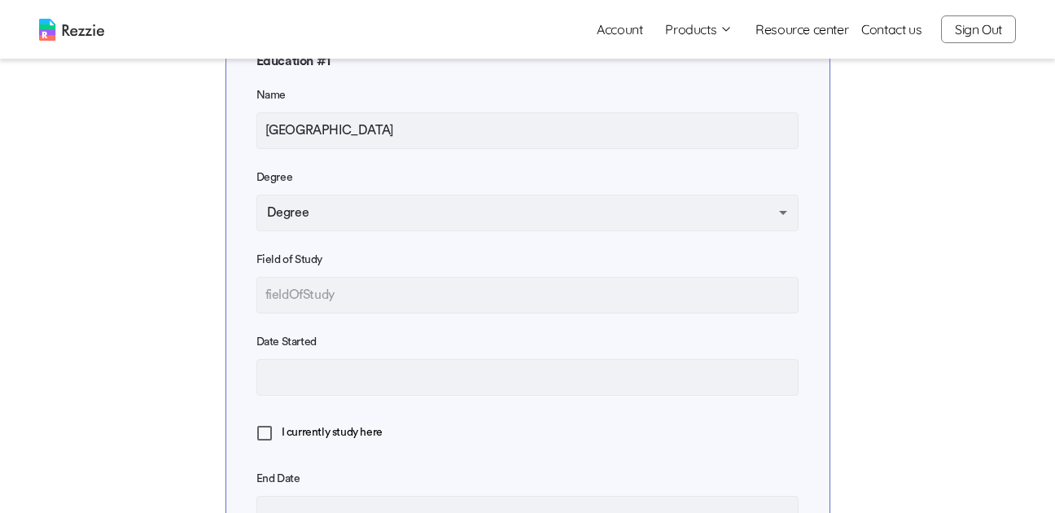
click at [424, 303] on input "text" at bounding box center [527, 295] width 543 height 37
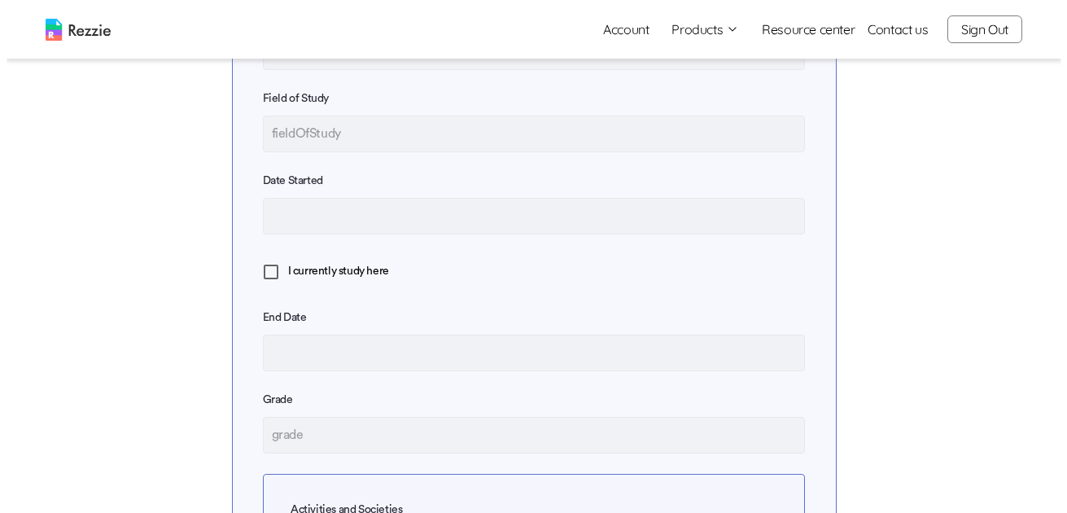
scroll to position [407, 0]
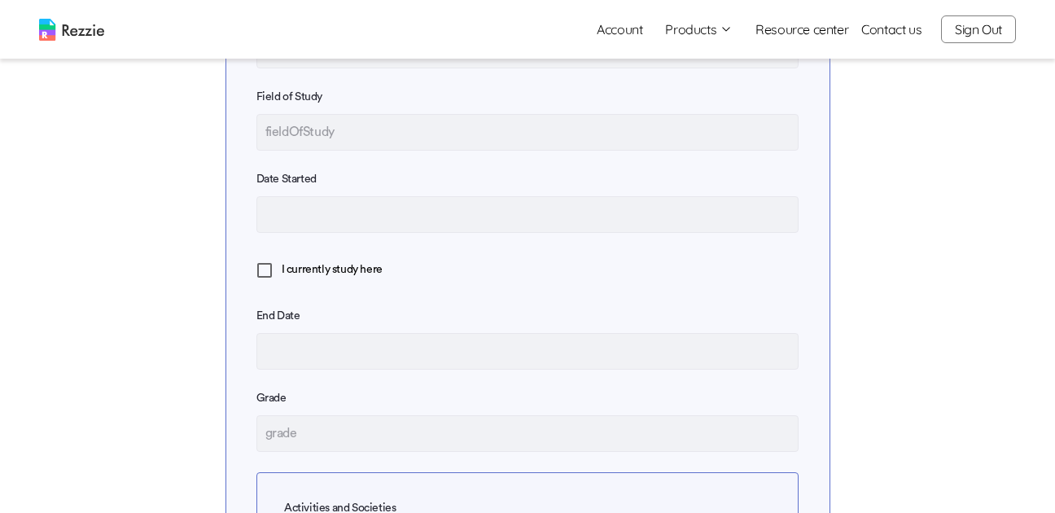
type input "B"
type textarea "x"
type input "Bu"
type textarea "x"
type input "Bus"
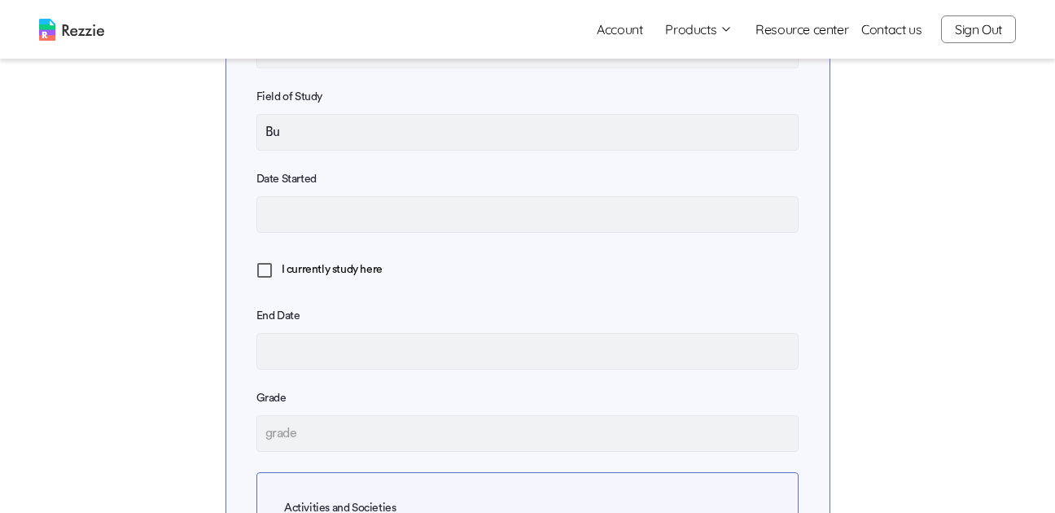
type textarea "x"
type input "Busi"
type textarea "x"
type input "Busin"
type textarea "x"
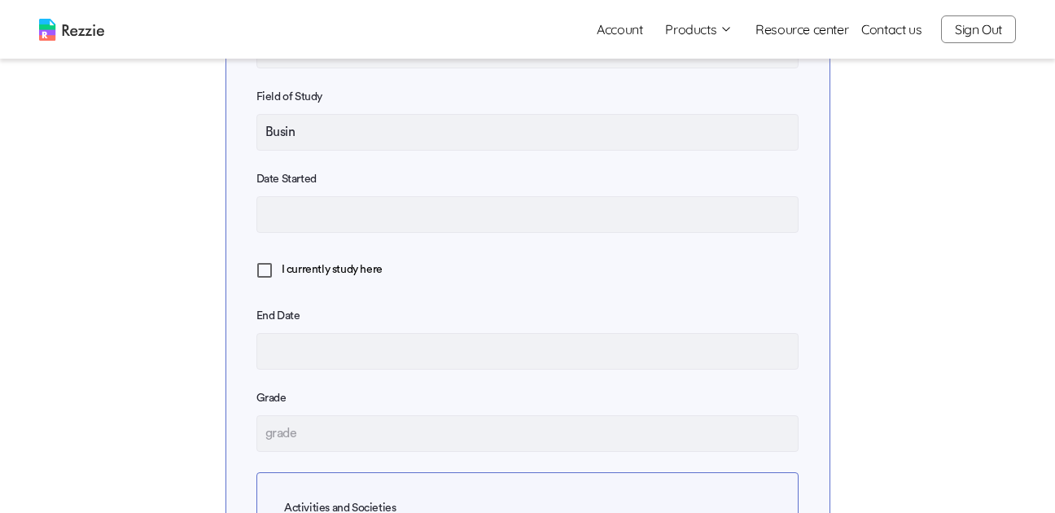
type input "Busine"
type textarea "x"
type input "Busines"
type textarea "x"
type input "Business"
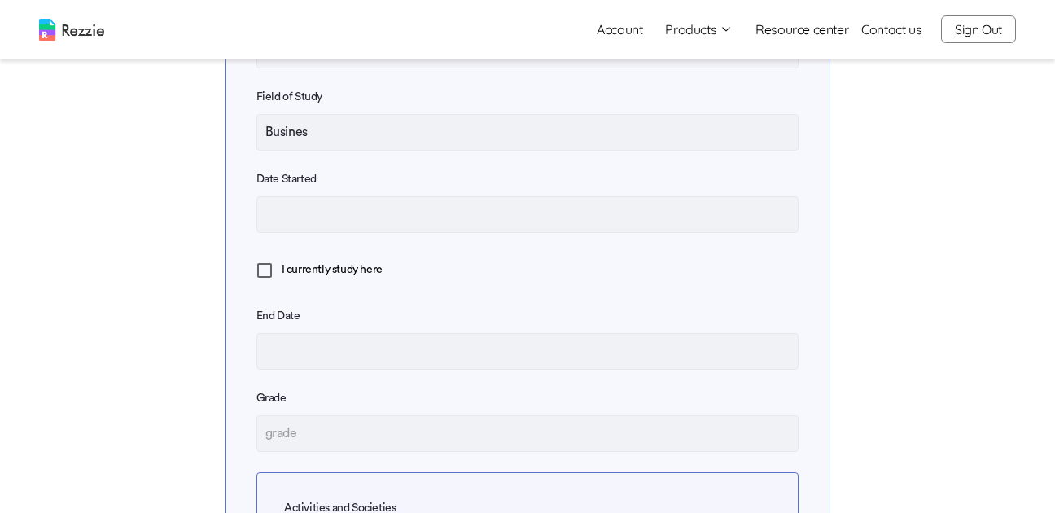
type textarea "x"
type input "Business"
type textarea "x"
click at [354, 230] on input "Choose date" at bounding box center [527, 214] width 543 height 37
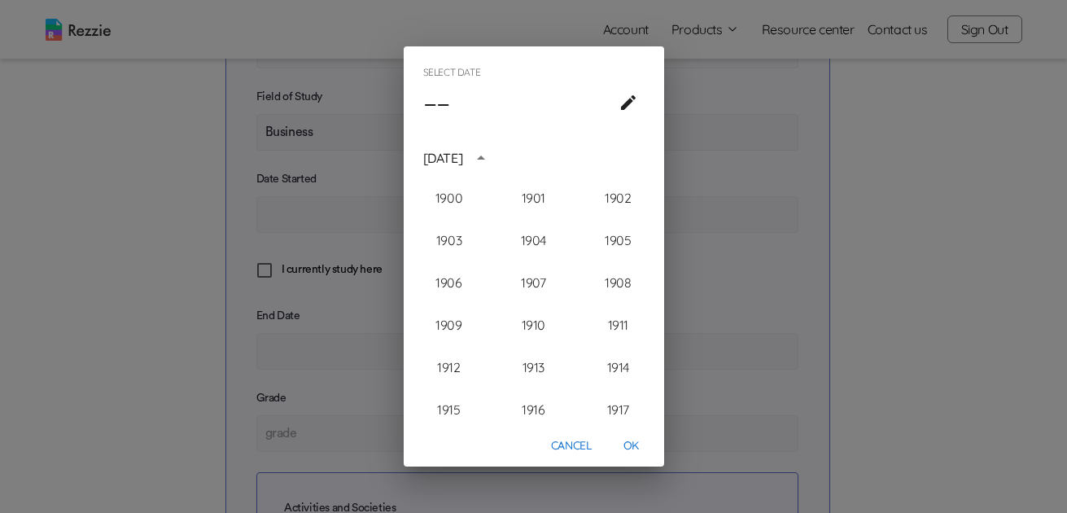
scroll to position [1633, 0]
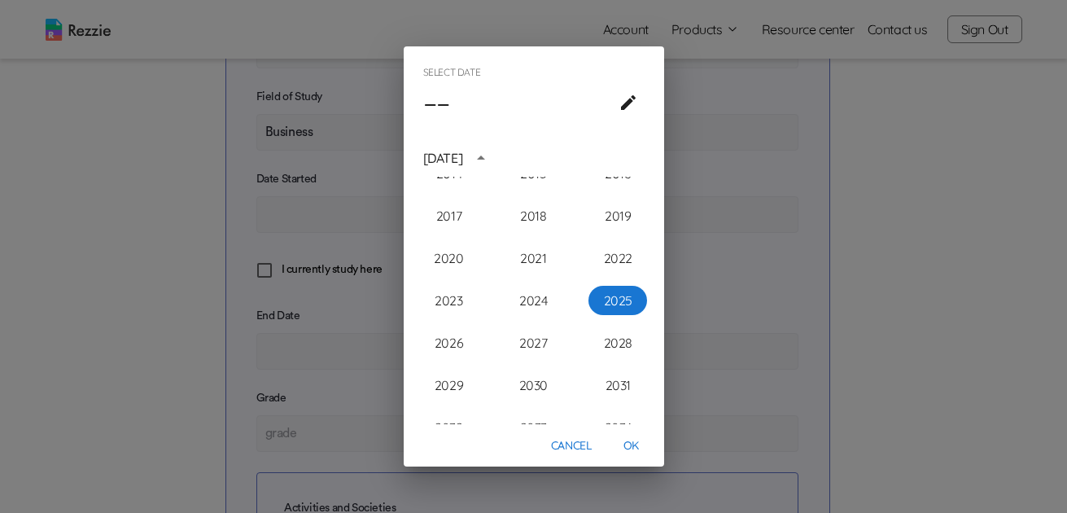
click at [334, 290] on div "Select date –– [DATE] 1900 1901 1902 1903 1904 1905 1906 1907 1908 1909 1910 19…" at bounding box center [533, 256] width 1067 height 513
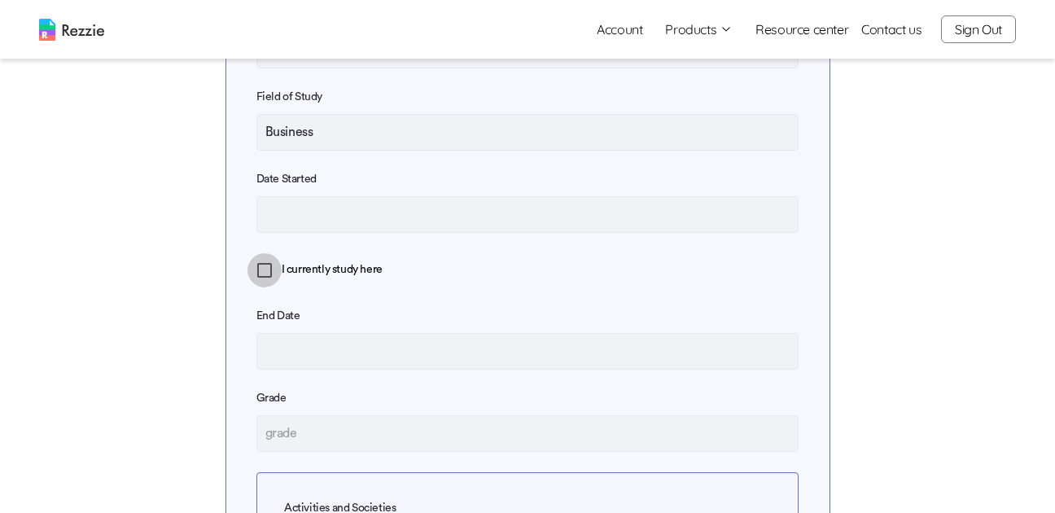
click at [262, 278] on input "I currently study here" at bounding box center [264, 270] width 34 height 34
checkbox input "true"
type textarea "x"
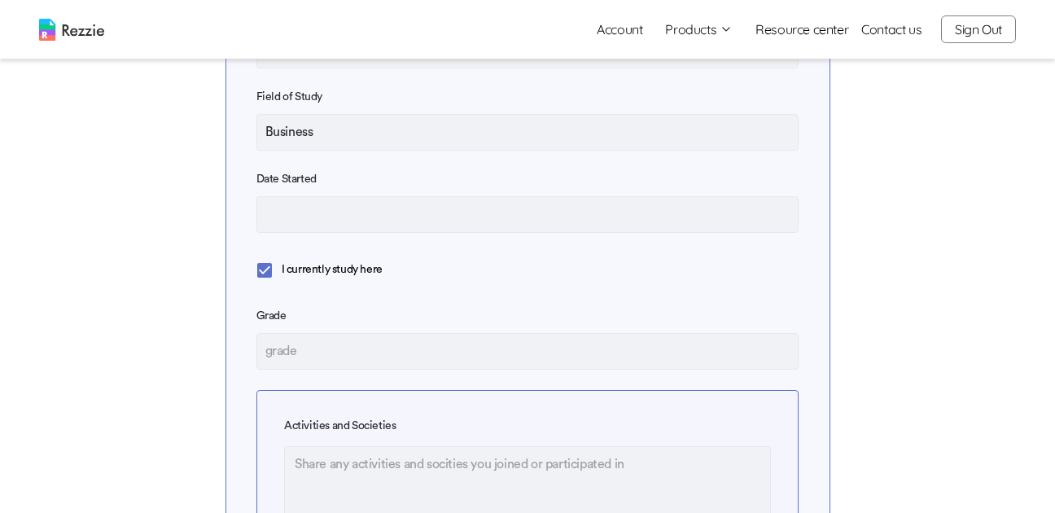
click at [368, 233] on input "Choose date" at bounding box center [527, 214] width 543 height 37
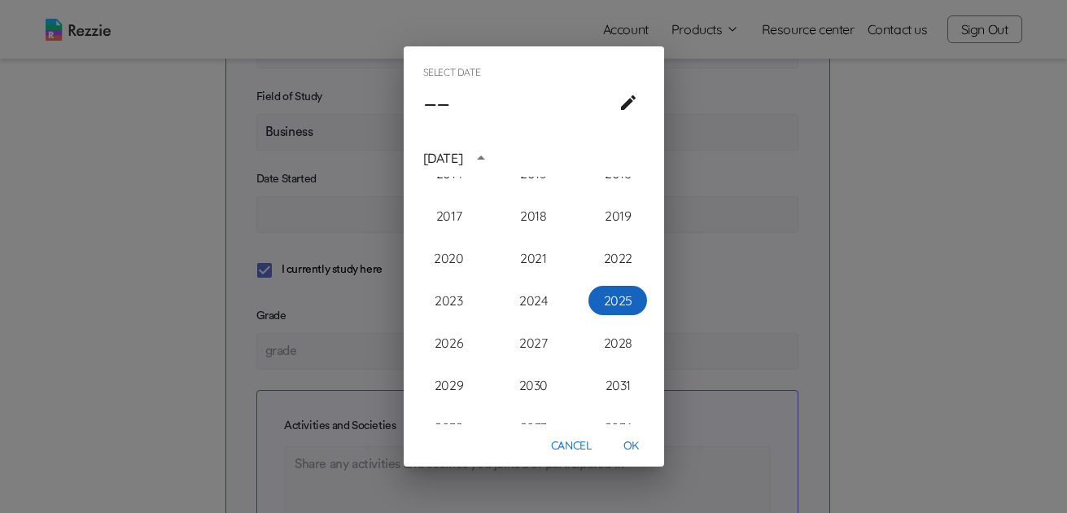
click at [614, 301] on button "2025" at bounding box center [617, 300] width 59 height 29
type input "01/2025"
type textarea "x"
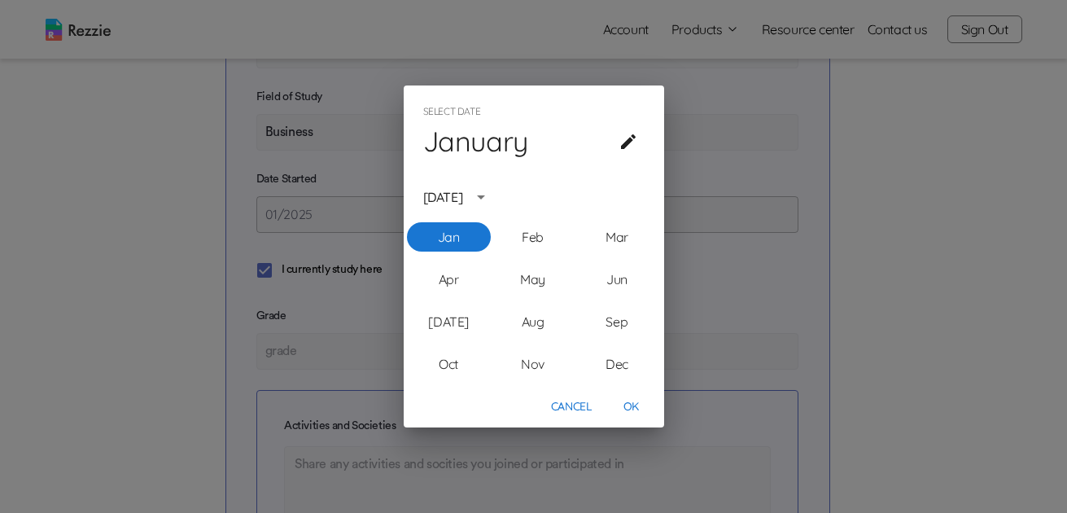
drag, startPoint x: 564, startPoint y: 407, endPoint x: 567, endPoint y: 396, distance: 10.9
click at [564, 407] on button "Cancel" at bounding box center [572, 407] width 55 height 30
type textarea "x"
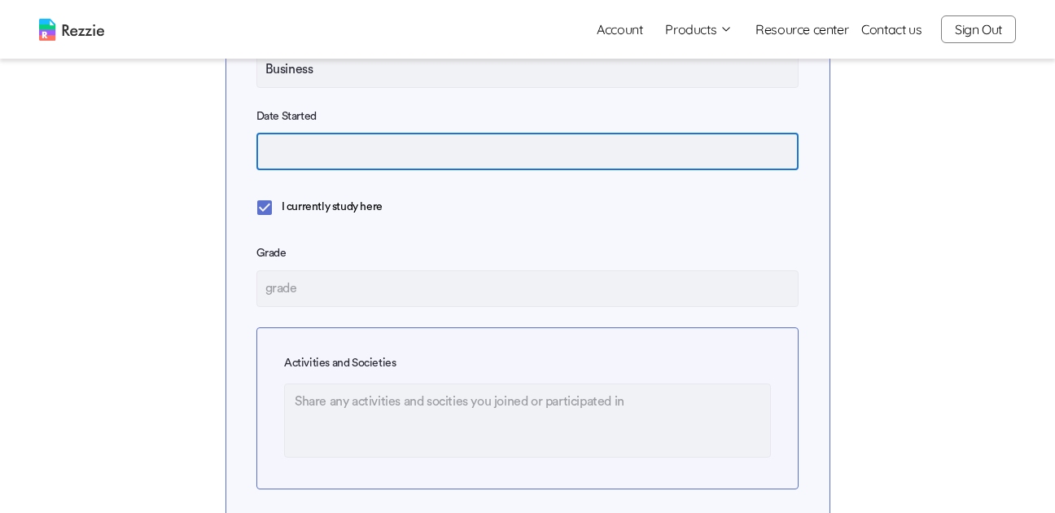
scroll to position [570, 0]
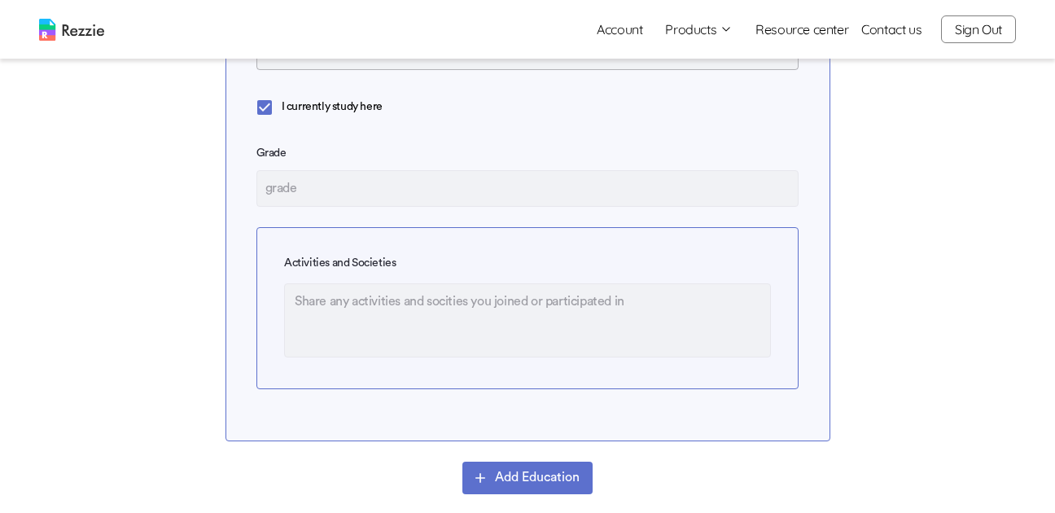
click at [361, 207] on input "text" at bounding box center [527, 188] width 543 height 37
type input "1"
type textarea "x"
type input "11"
type textarea "x"
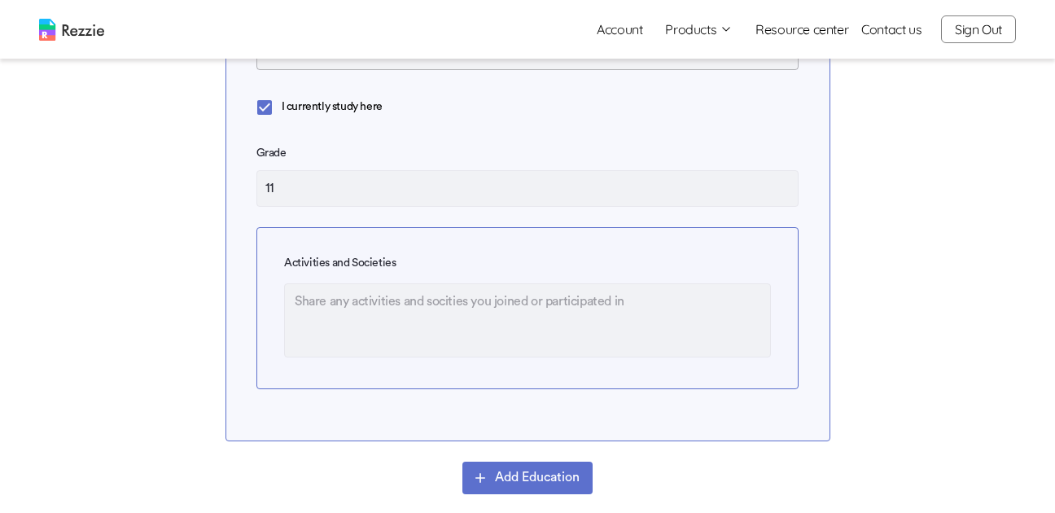
type input "11"
click at [436, 332] on textarea at bounding box center [527, 320] width 487 height 74
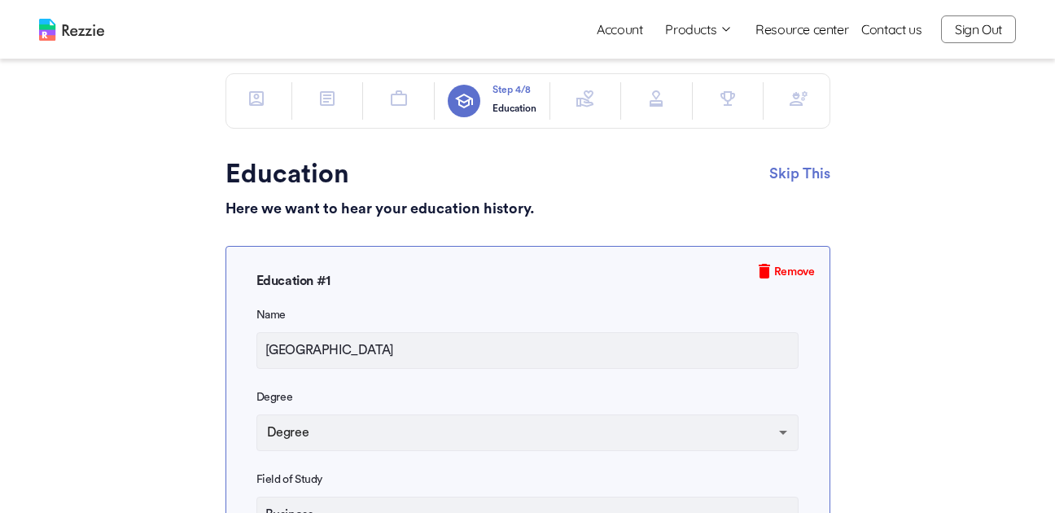
scroll to position [0, 0]
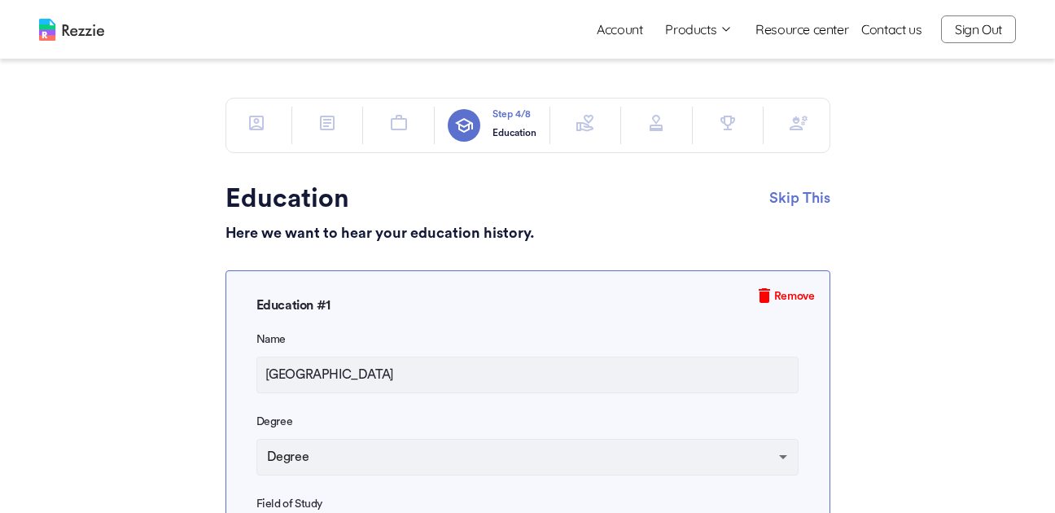
type textarea "x"
click at [584, 128] on icon "button" at bounding box center [585, 123] width 20 height 20
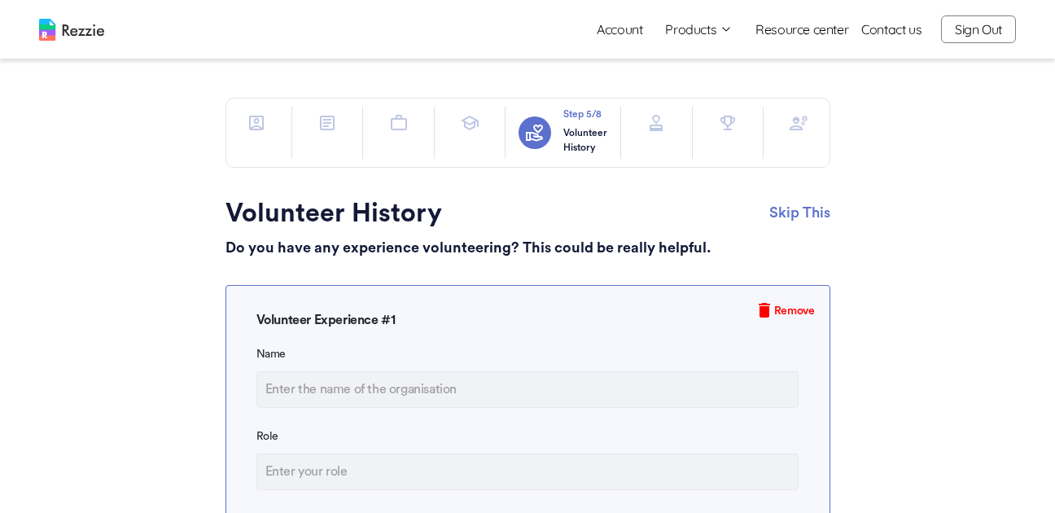
click at [658, 133] on button "button" at bounding box center [656, 123] width 33 height 33
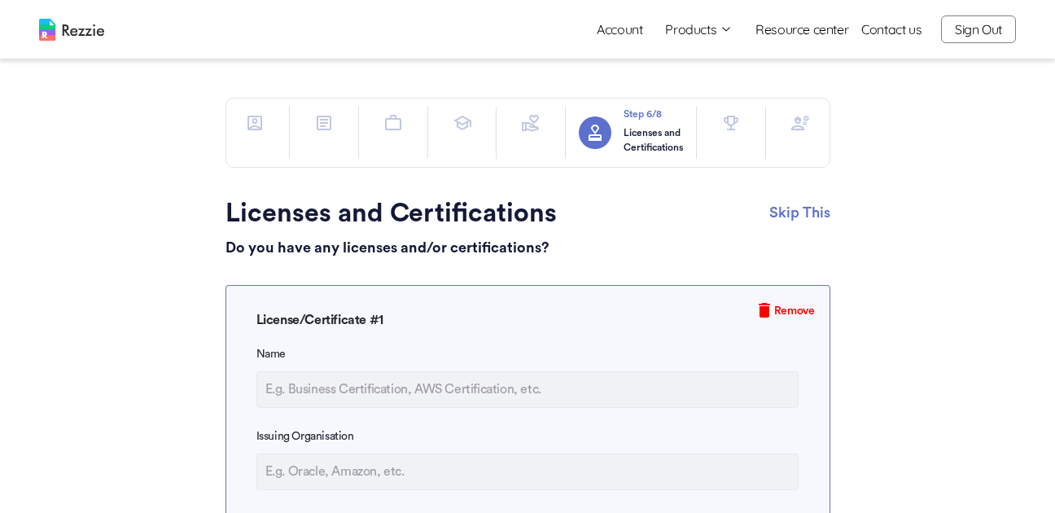
click at [724, 130] on icon "button" at bounding box center [731, 123] width 20 height 20
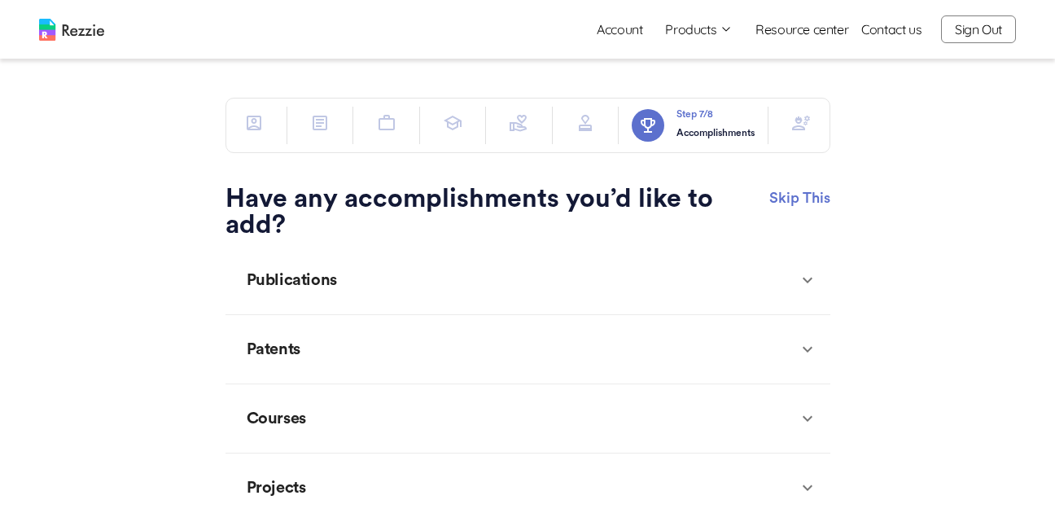
click at [798, 119] on icon "button" at bounding box center [801, 123] width 18 height 15
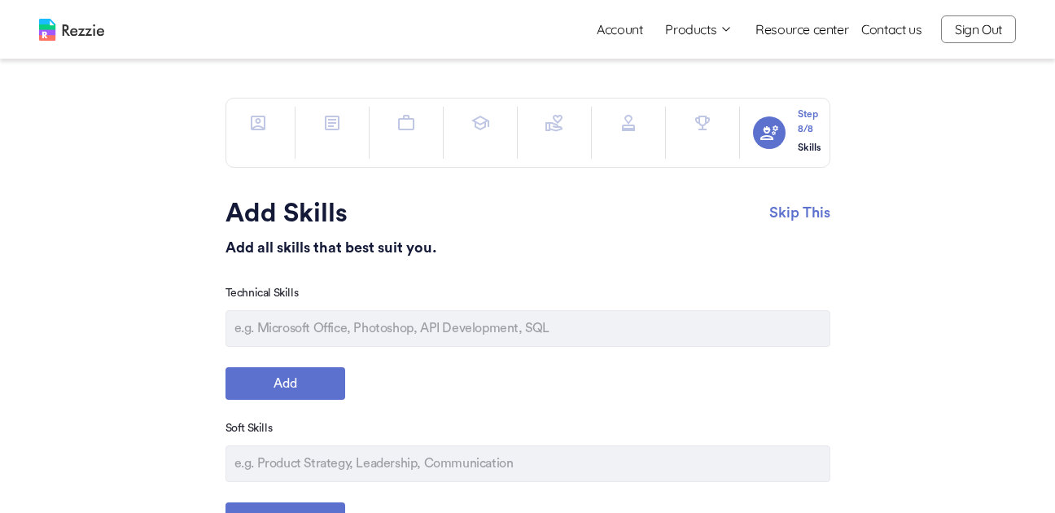
click at [335, 120] on icon "button" at bounding box center [332, 123] width 8 height 8
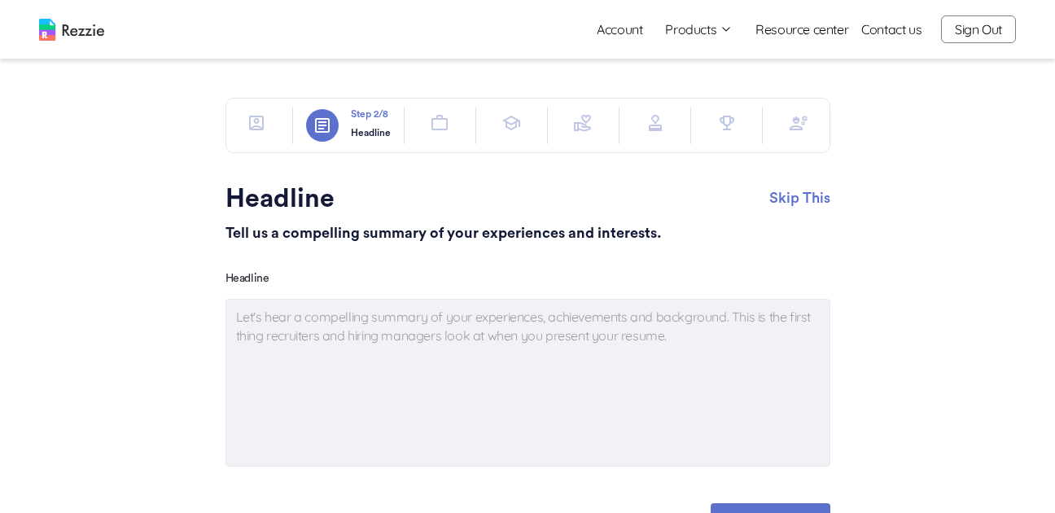
click at [921, 190] on main "Step 2 /8 Headline Skip This Headline Tell us a compelling summary of your expe…" at bounding box center [527, 395] width 1055 height 791
